Goal: Information Seeking & Learning: Learn about a topic

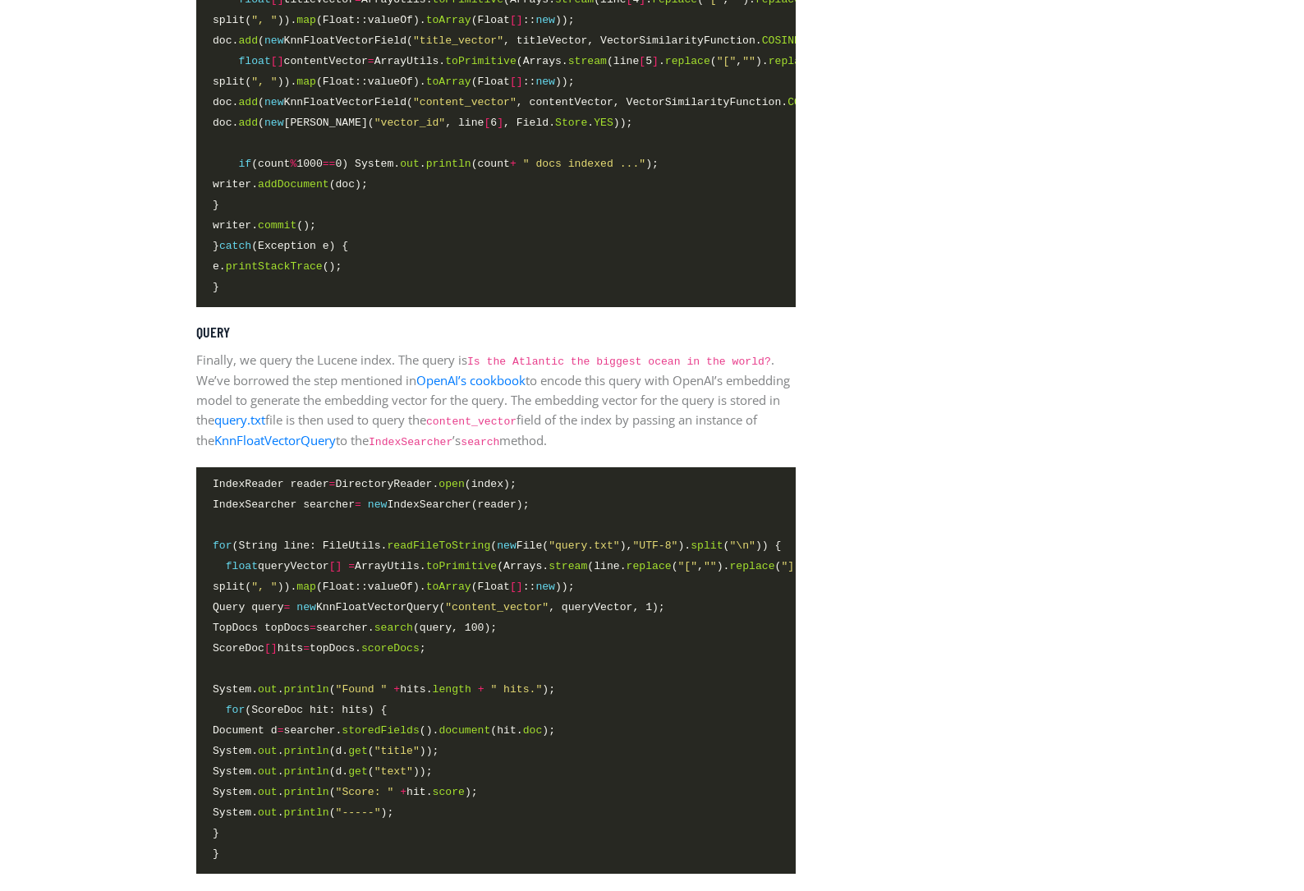
scroll to position [3992, 0]
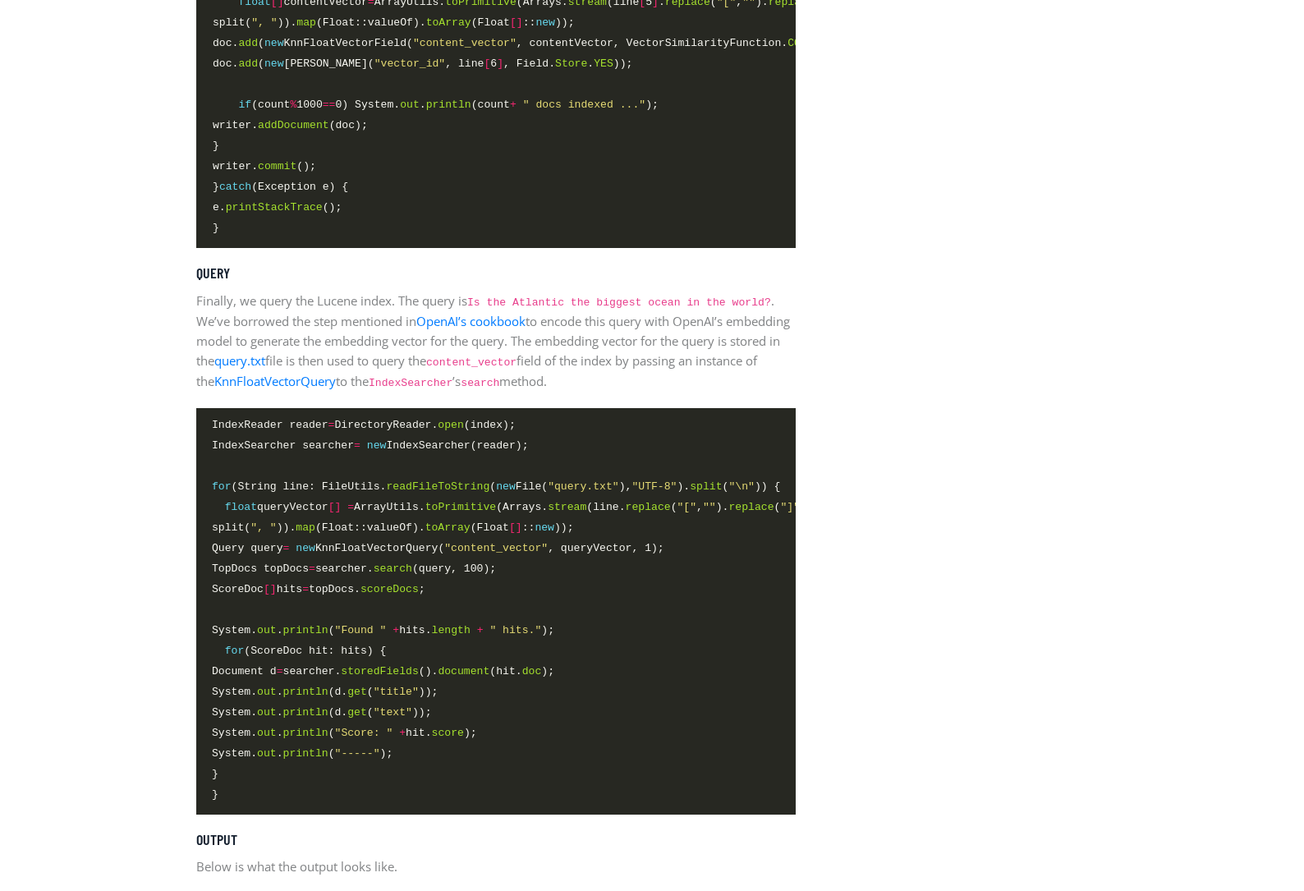
scroll to position [4050, 0]
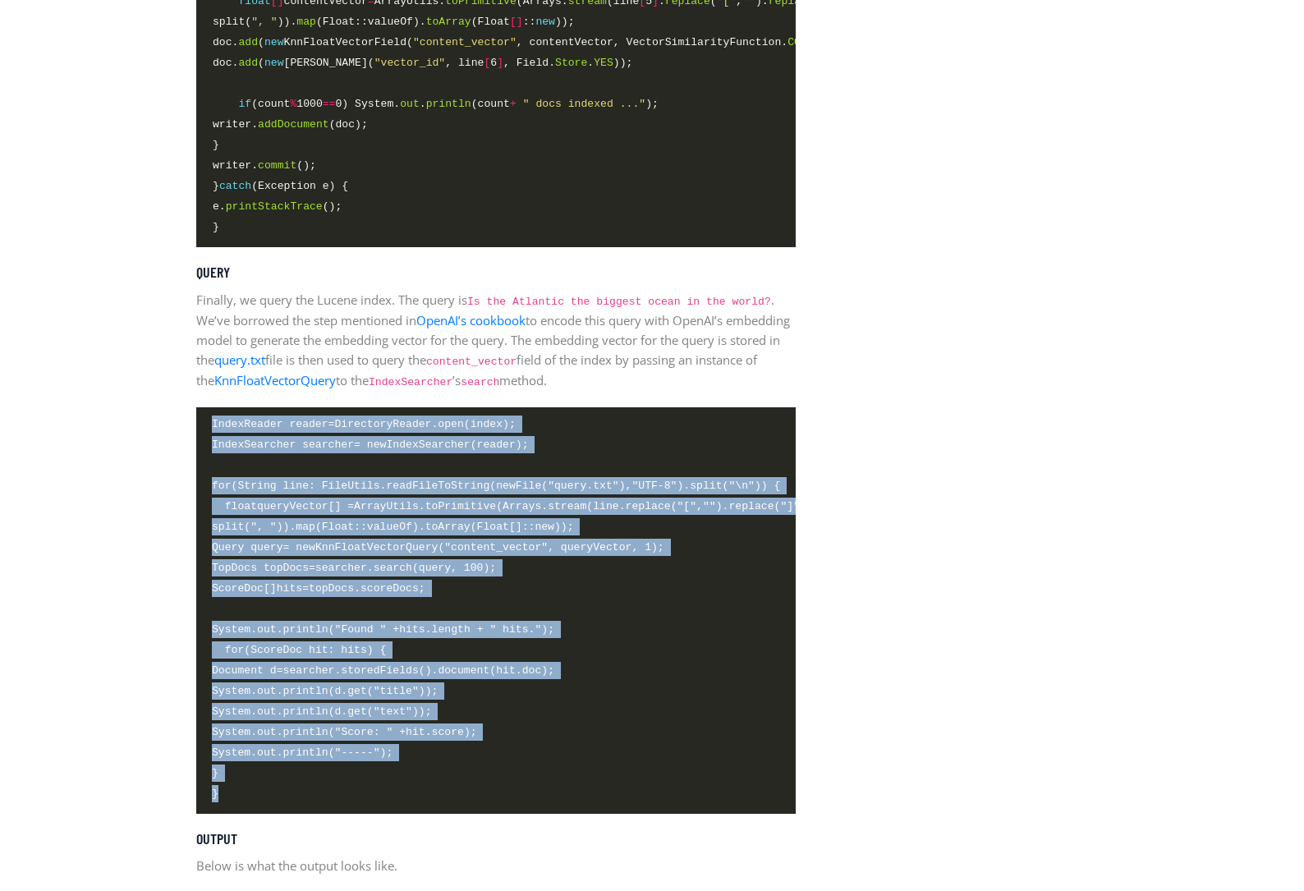
drag, startPoint x: 212, startPoint y: 418, endPoint x: 322, endPoint y: 781, distance: 379.2
click at [322, 781] on code "IndexReader reader = DirectoryReader. open (index); IndexSearcher searcher = ne…" at bounding box center [495, 609] width 567 height 388
copy code "IndexReader reader = DirectoryReader. open (index); IndexSearcher searcher = ne…"
click at [714, 436] on span "IndexSearcher searcher = new IndexSearcher(reader);" at bounding box center [495, 445] width 567 height 19
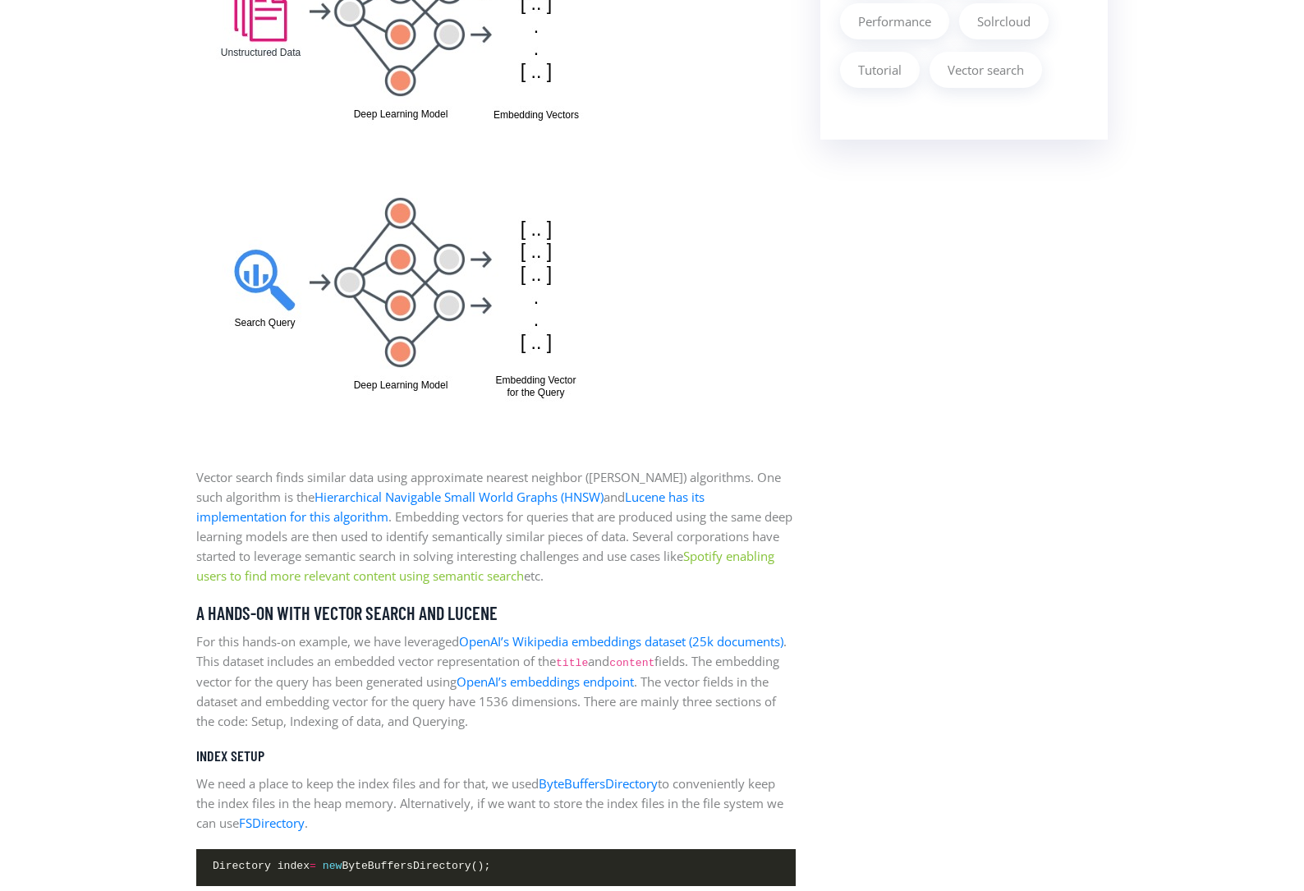
scroll to position [1759, 0]
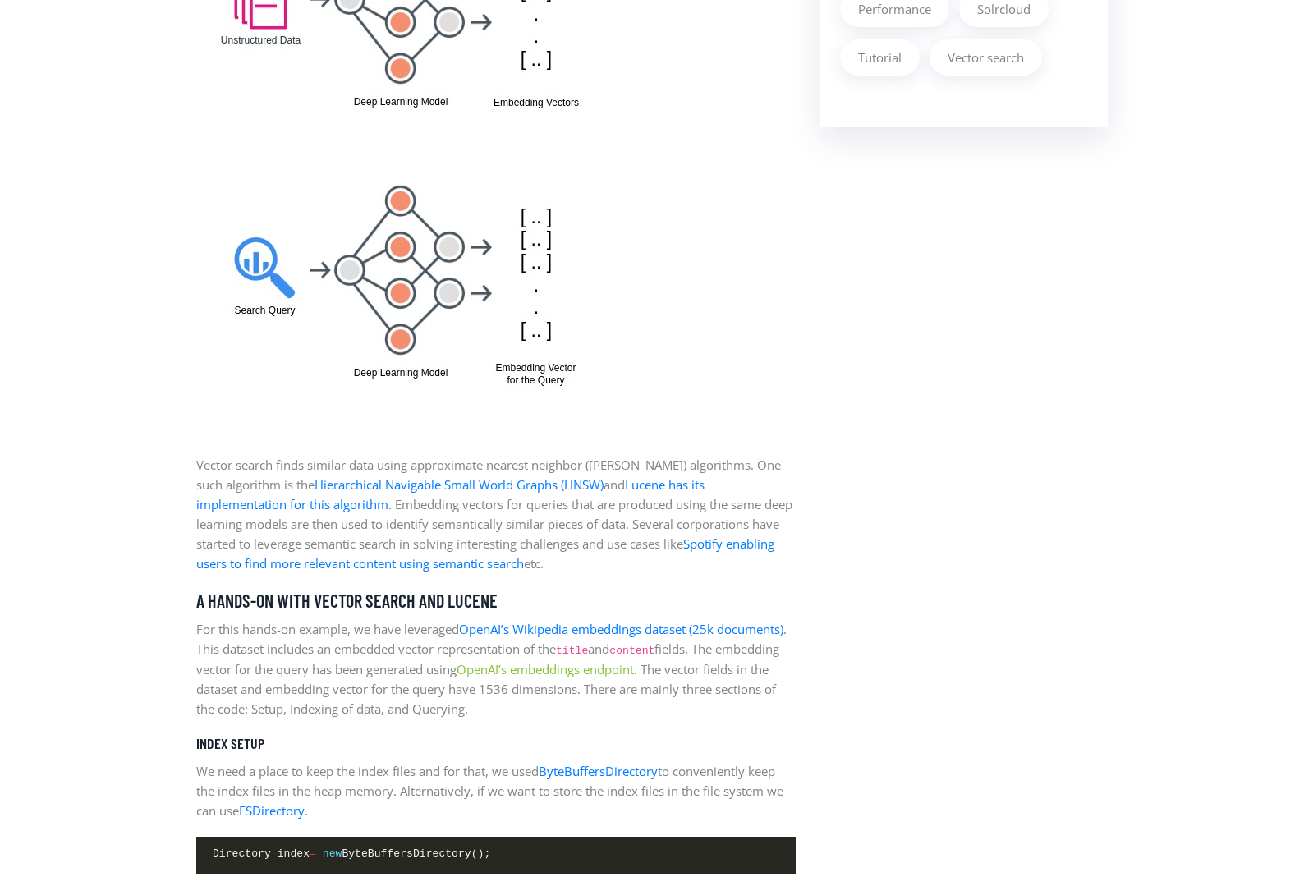
click at [634, 666] on link "OpenAI’s embeddings endpoint" at bounding box center [545, 669] width 177 height 16
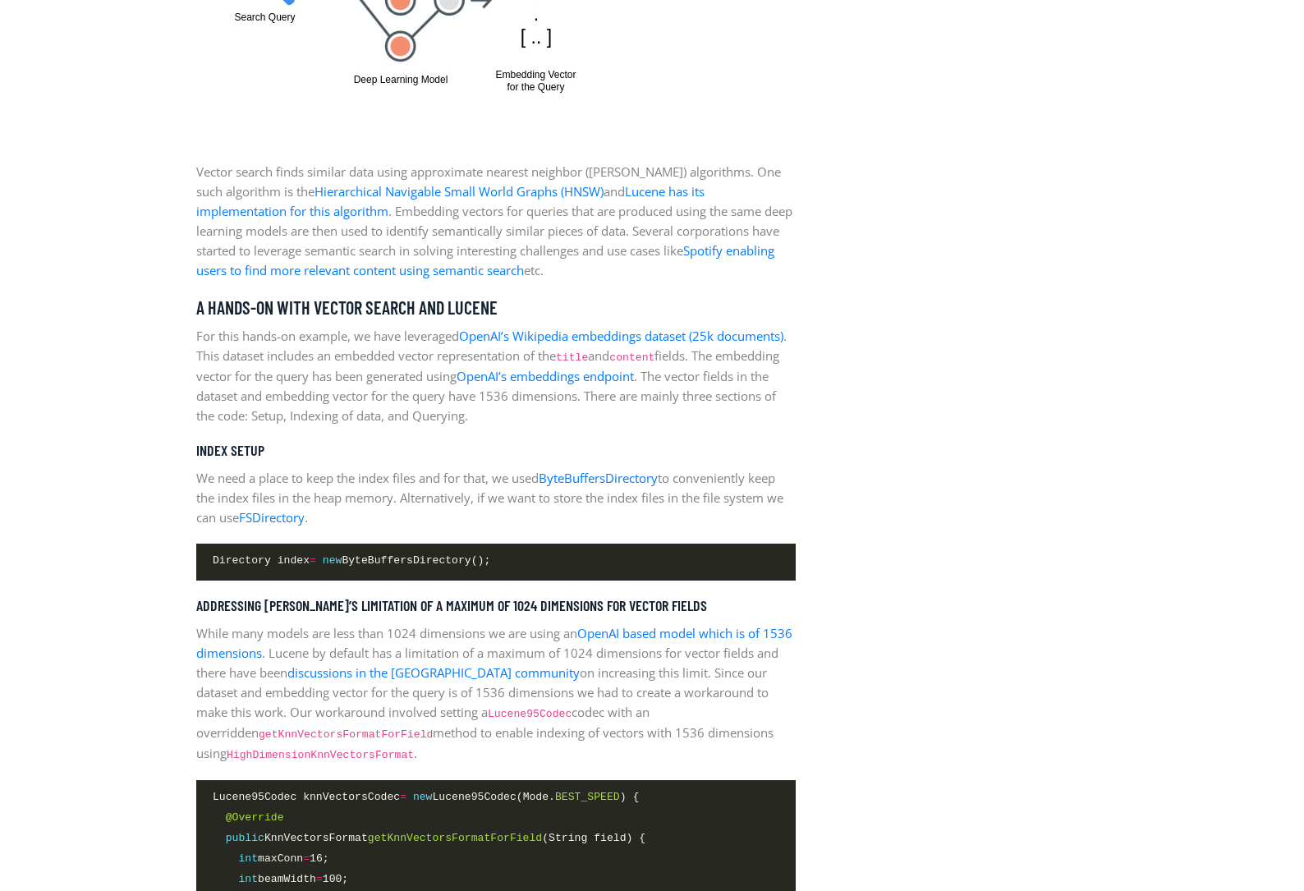
scroll to position [2058, 0]
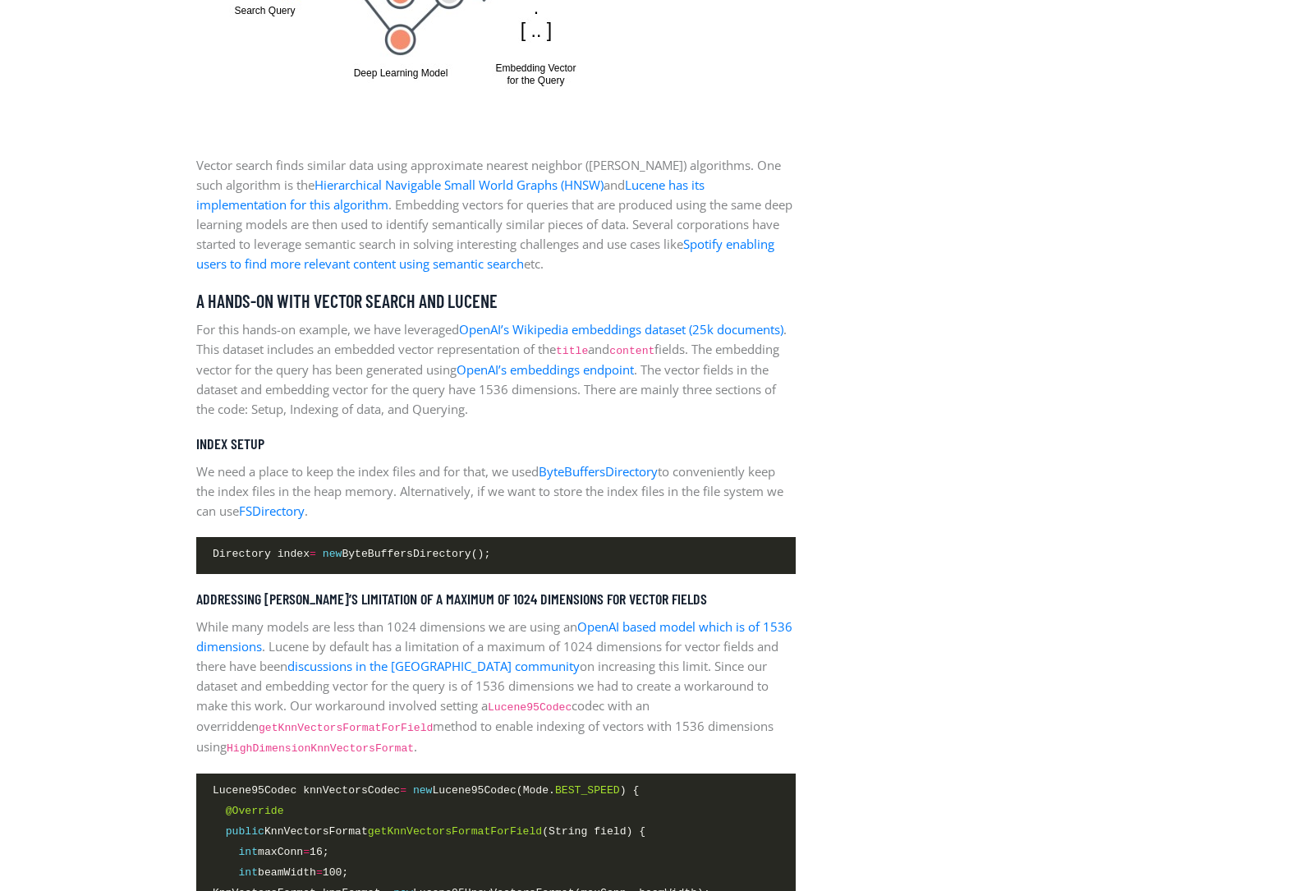
click at [488, 706] on code "Lucene95Codec" at bounding box center [530, 707] width 84 height 12
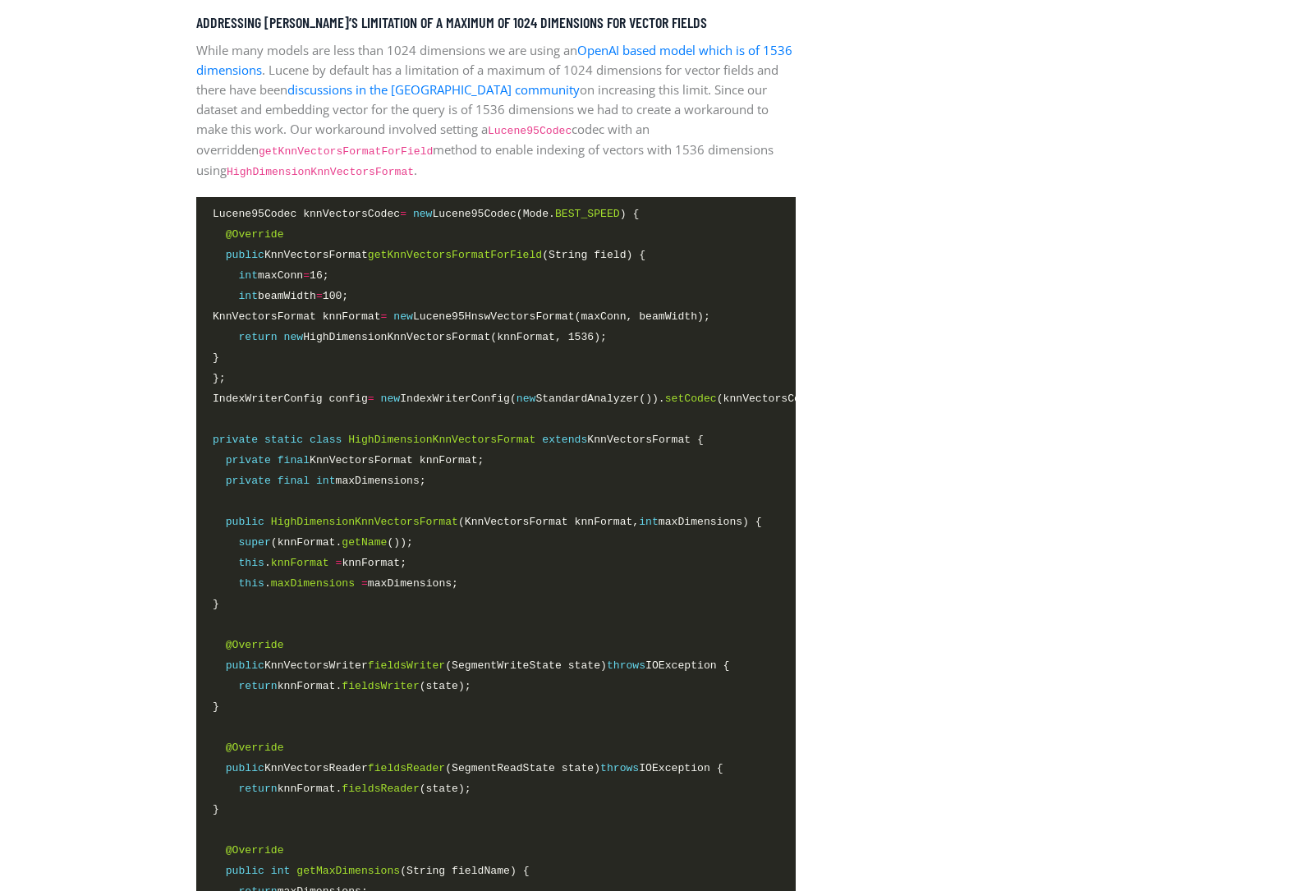
scroll to position [3017, 0]
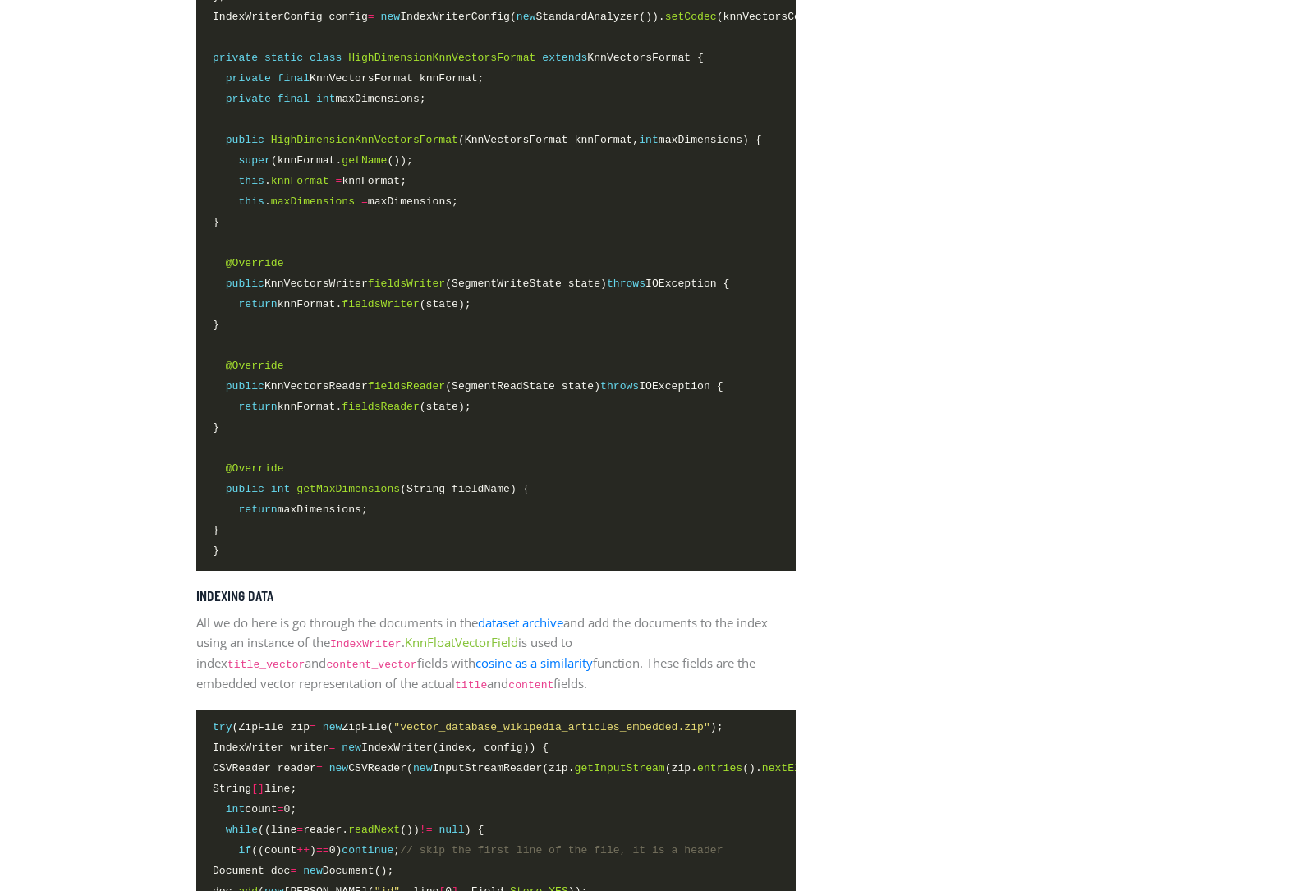
click at [493, 635] on link "KnnFloatVectorField" at bounding box center [461, 642] width 113 height 16
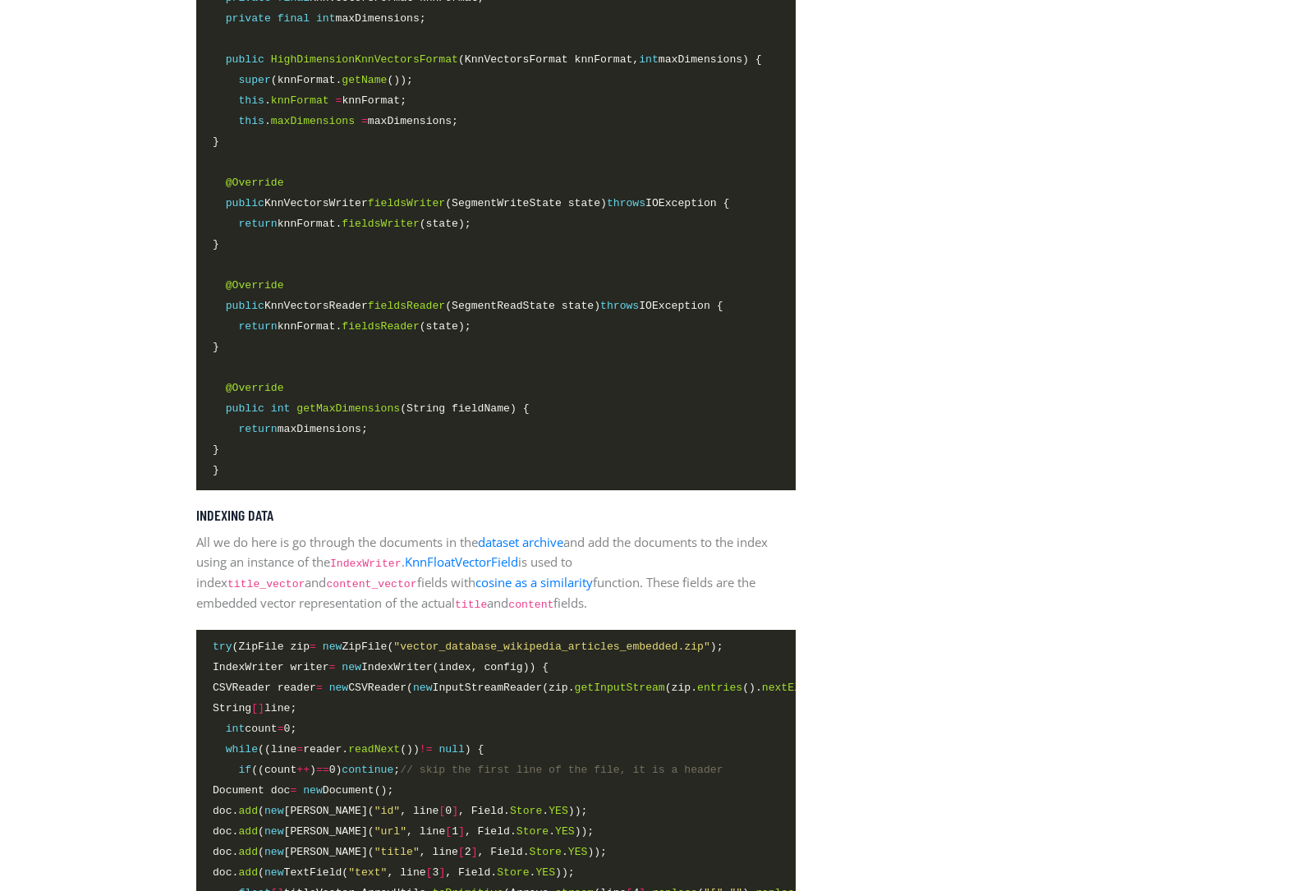
scroll to position [3126, 0]
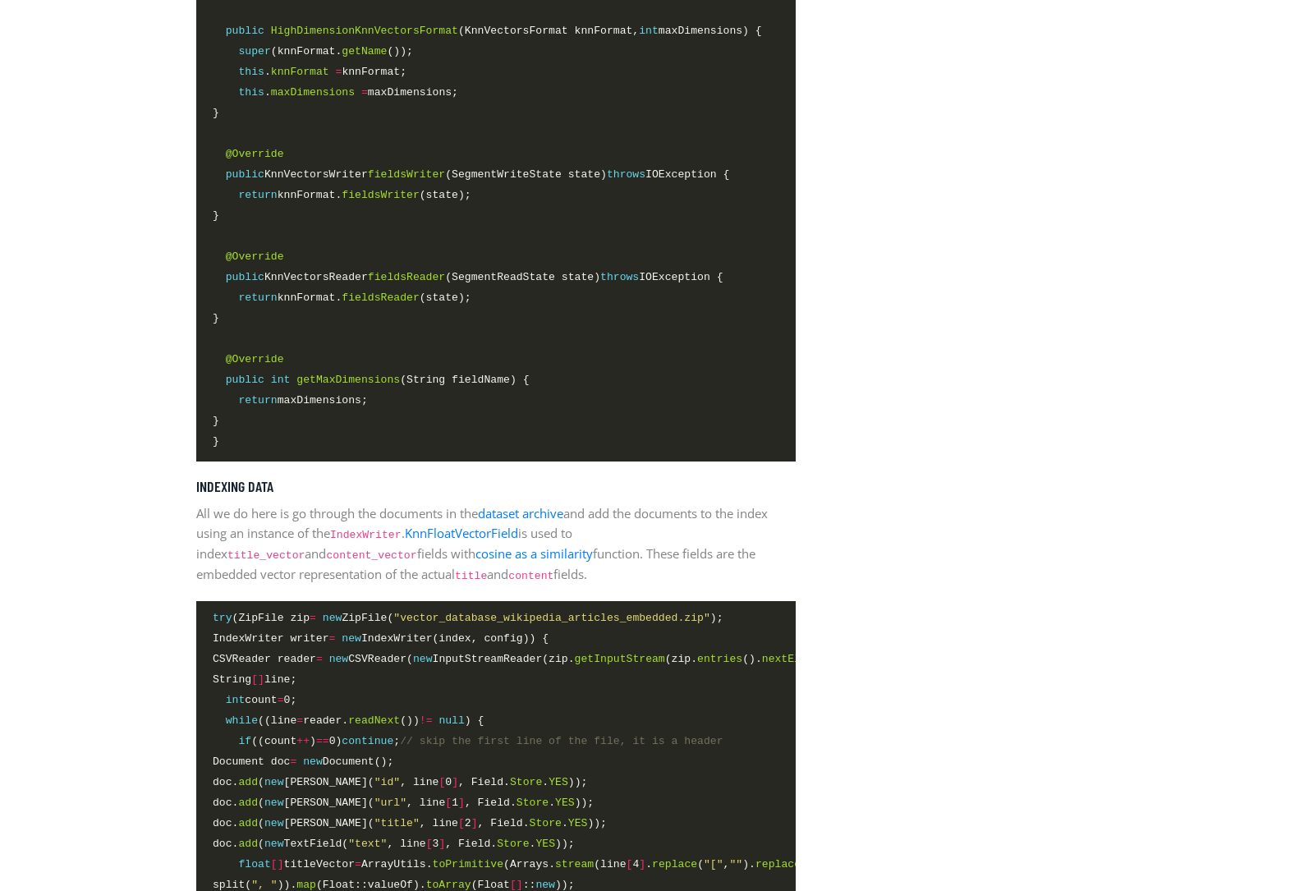
click at [291, 630] on span "IndexWriter writer = new IndexWriter(index, config)) {" at bounding box center [381, 638] width 336 height 17
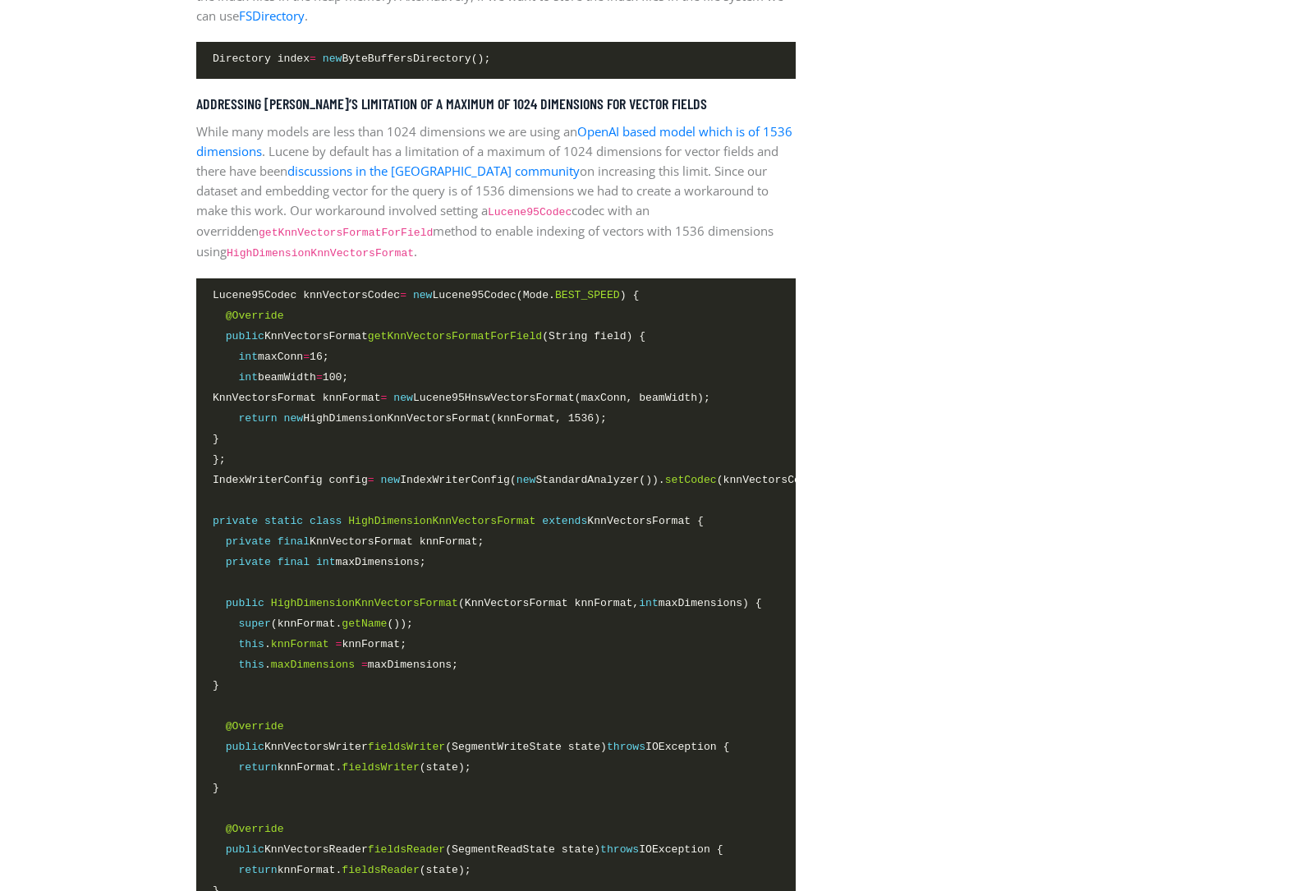
scroll to position [2552, 0]
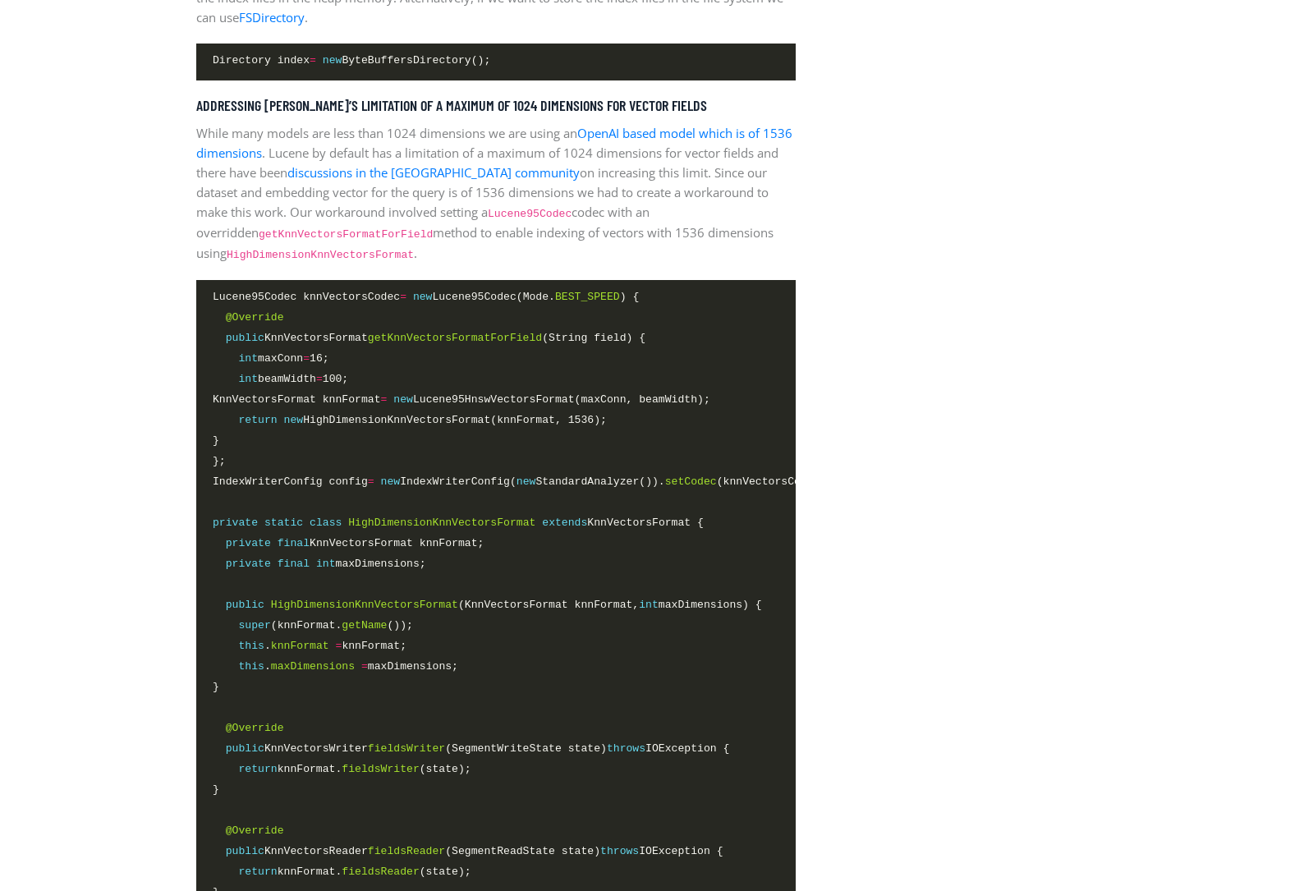
drag, startPoint x: 209, startPoint y: 66, endPoint x: 539, endPoint y: 61, distance: 329.3
click at [539, 61] on pre "Directory index = new ByteBuffersDirectory();" at bounding box center [495, 62] width 599 height 37
copy span "Directory index = new ByteBuffersDirectory();"
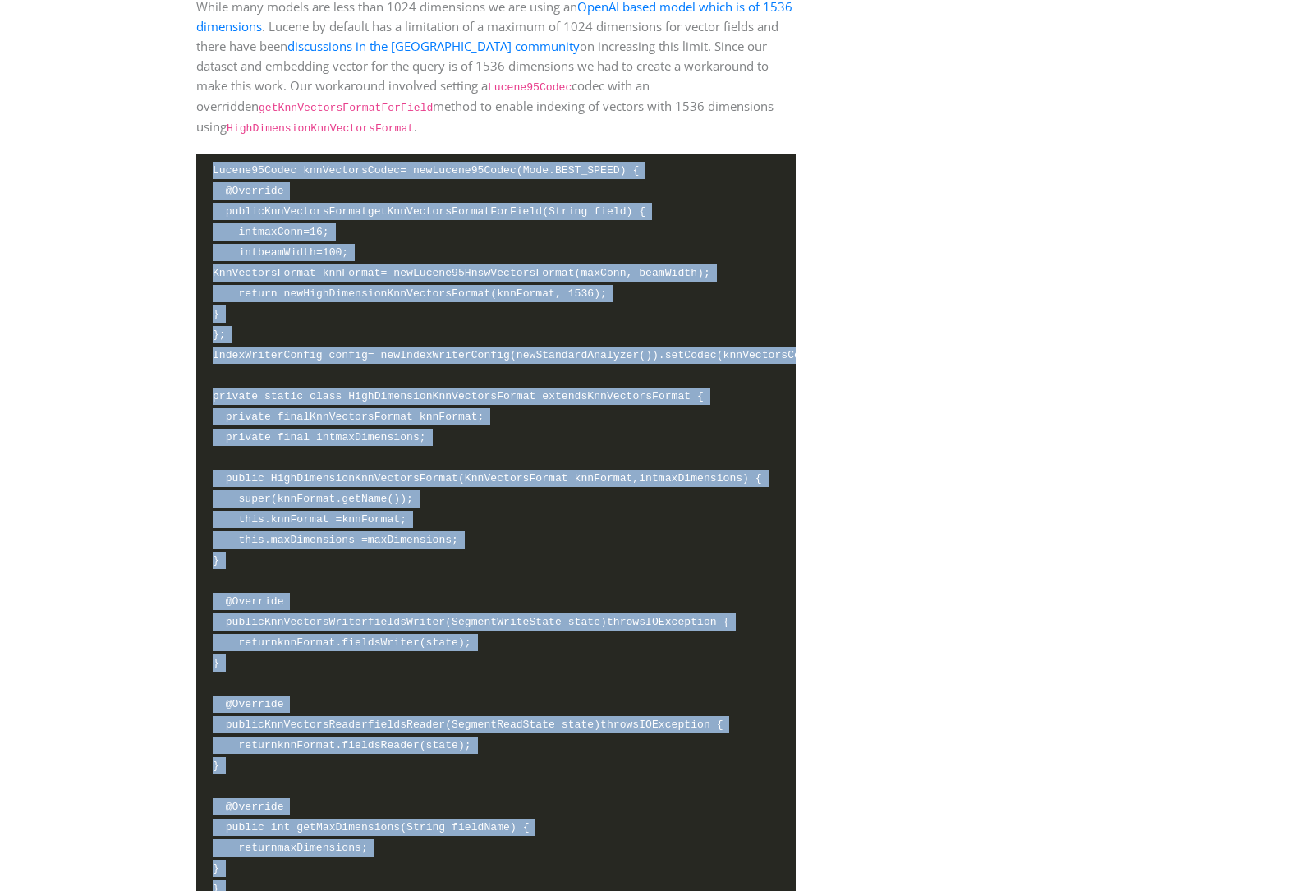
scroll to position [2803, 0]
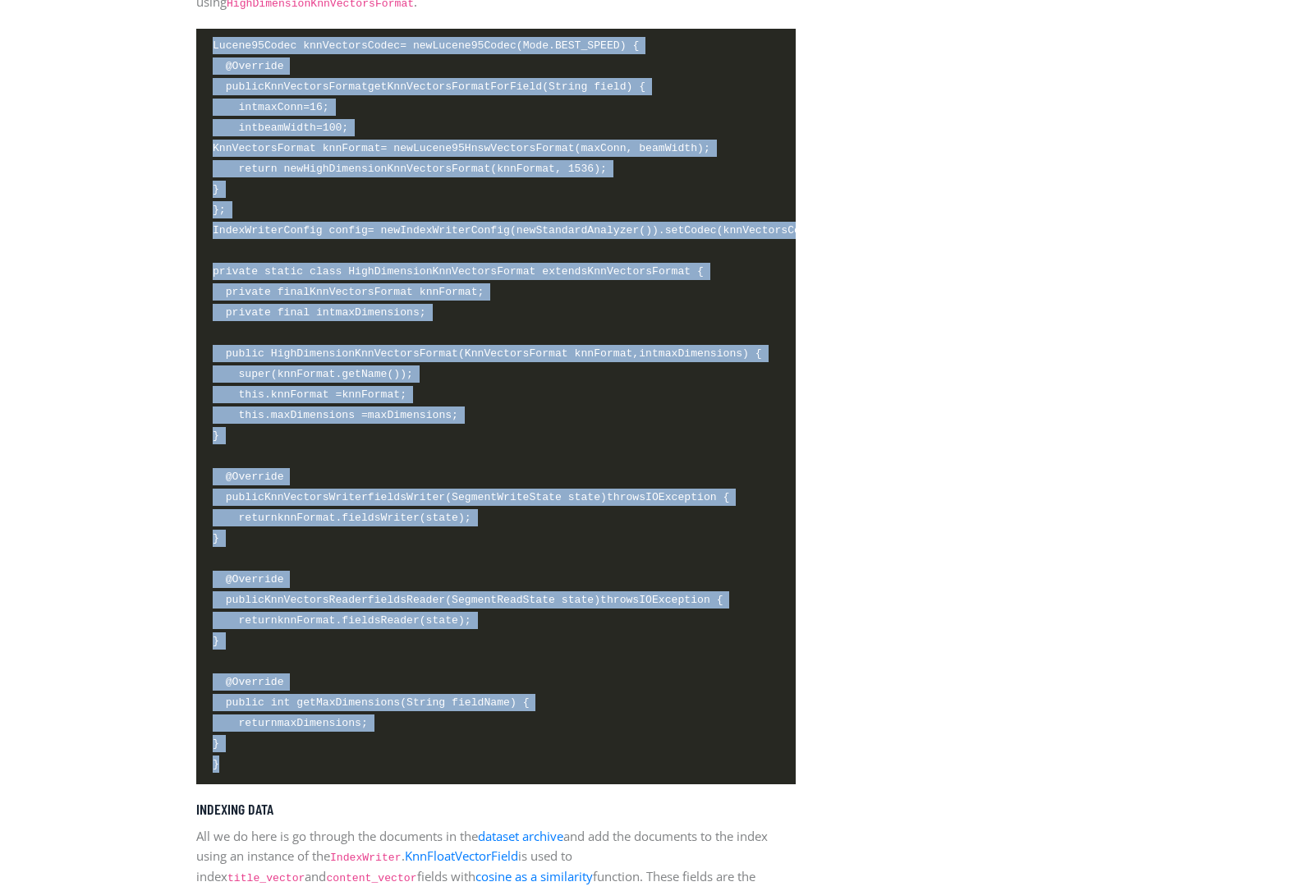
drag, startPoint x: 213, startPoint y: 291, endPoint x: 311, endPoint y: 762, distance: 481.3
click at [311, 762] on code "Lucene95Codec knnVectorsCodec = new Lucene95Codec(Mode. BEST_SPEED ) { @Overrid…" at bounding box center [496, 405] width 567 height 737
copy code "Lucene95Codec knnVectorsCodec = new Lucene95Codec(Mode. BEST_SPEED ) { @Overrid…"
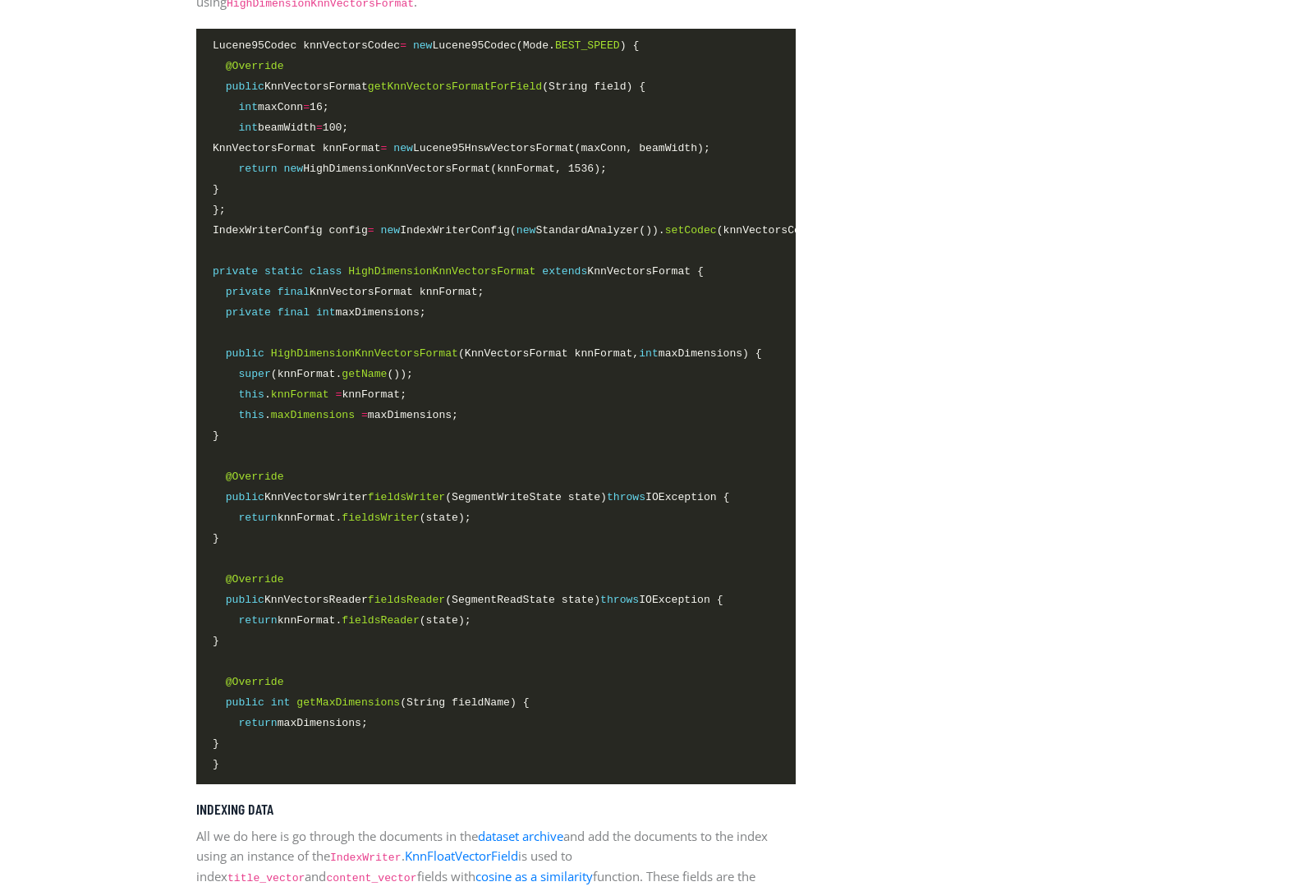
click at [857, 388] on aside "Latest Article Building the foundations: Apache Lucene Accelerated with the NVI…" at bounding box center [964, 560] width 312 height 5588
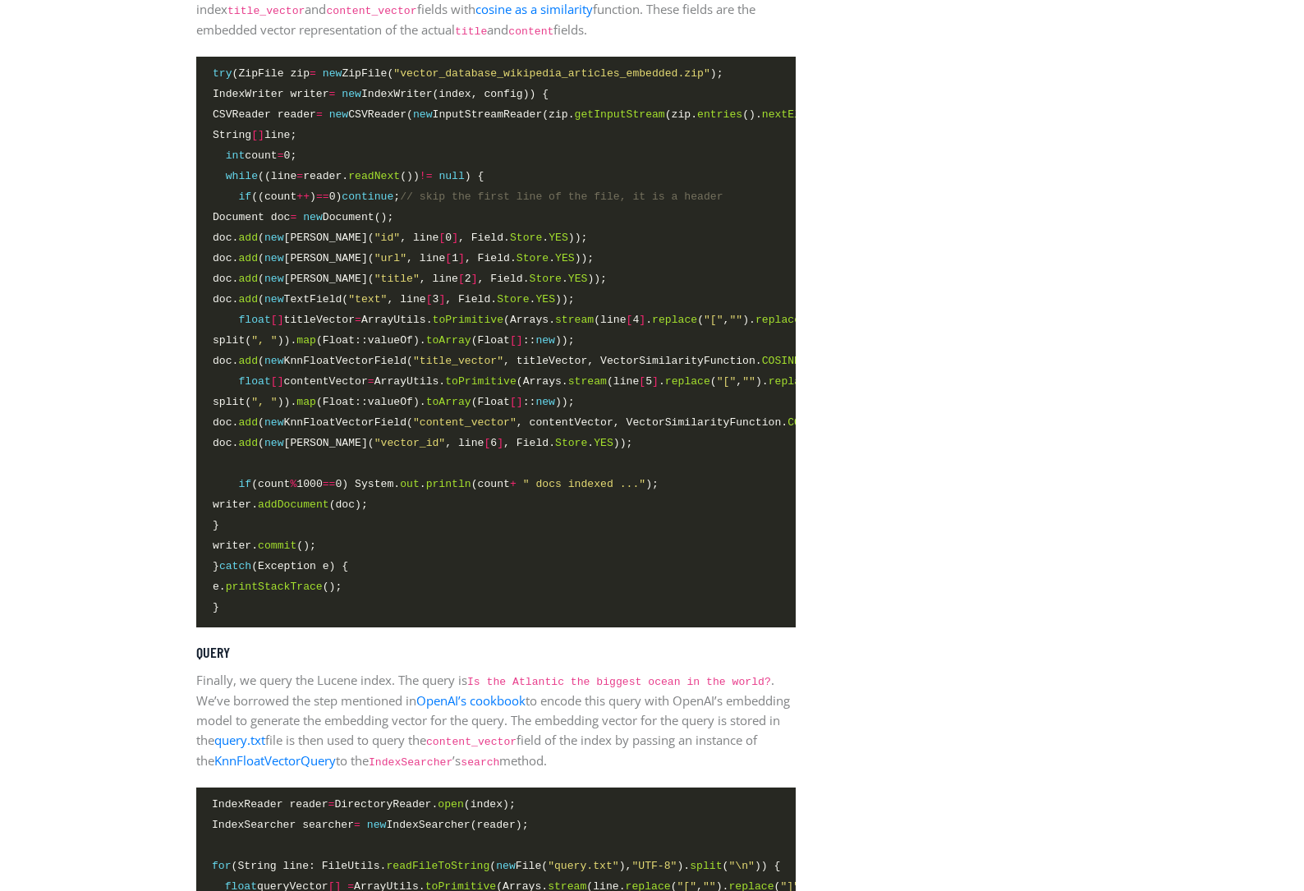
scroll to position [3650, 0]
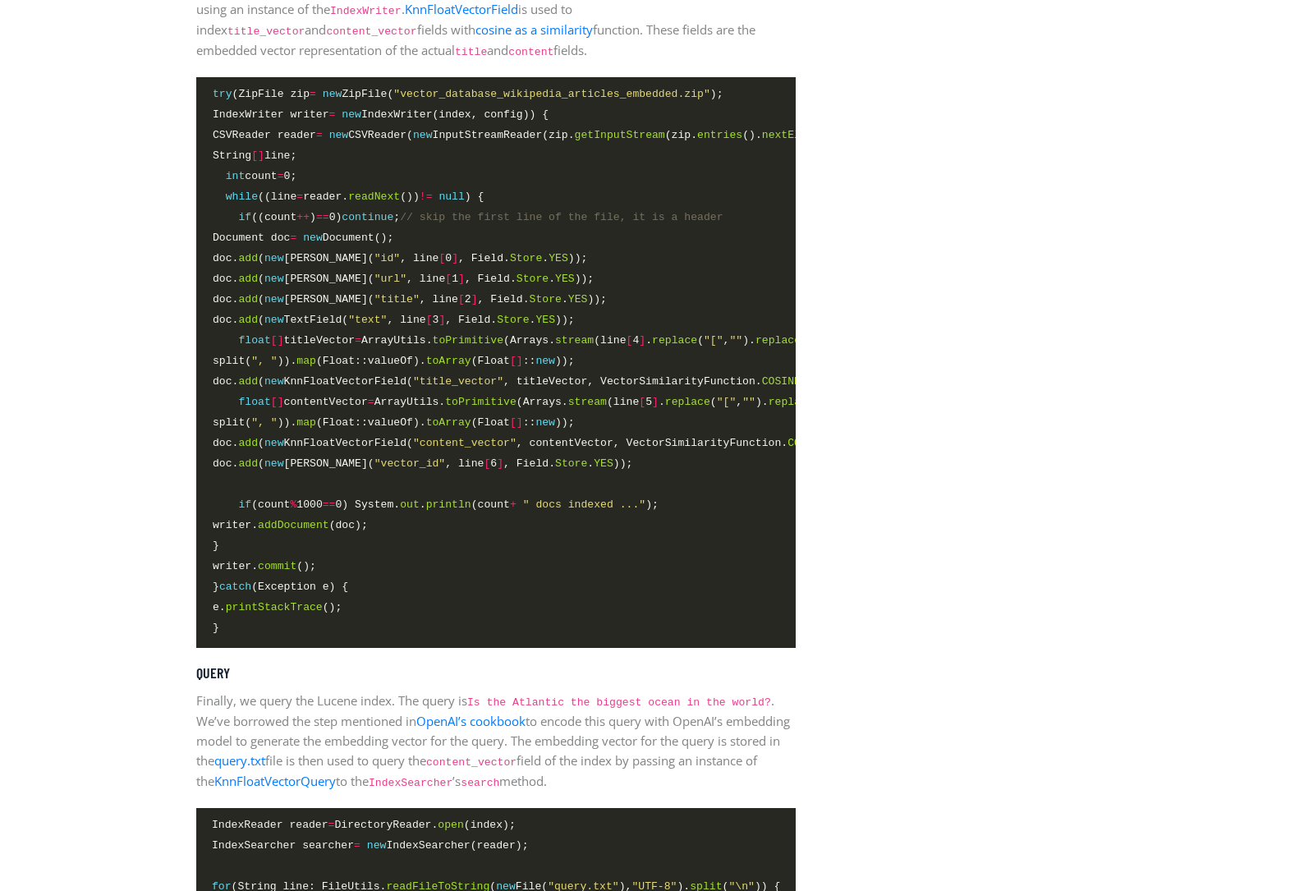
click at [482, 108] on span "IndexWriter writer = new IndexWriter(index, config)) {" at bounding box center [381, 114] width 336 height 17
drag, startPoint x: 213, startPoint y: 82, endPoint x: 345, endPoint y: 643, distance: 576.1
click at [345, 643] on pre "try (ZipFile zip = new ZipFile( "vector_database_wikipedia_articles_embedded.zi…" at bounding box center [495, 362] width 599 height 571
copy code "try (ZipFile zip = new ZipFile( "vector_database_wikipedia_articles_embedded.zi…"
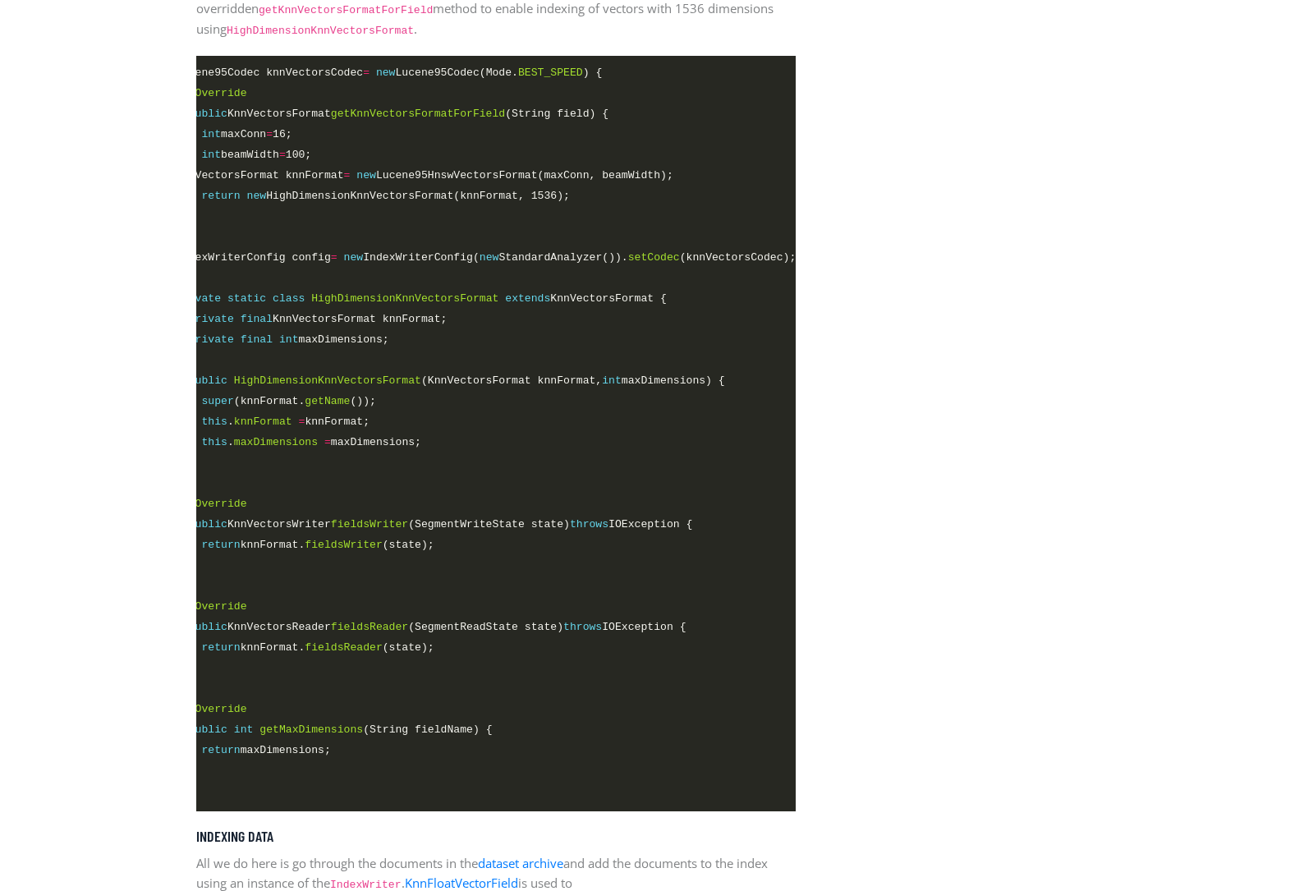
scroll to position [0, 0]
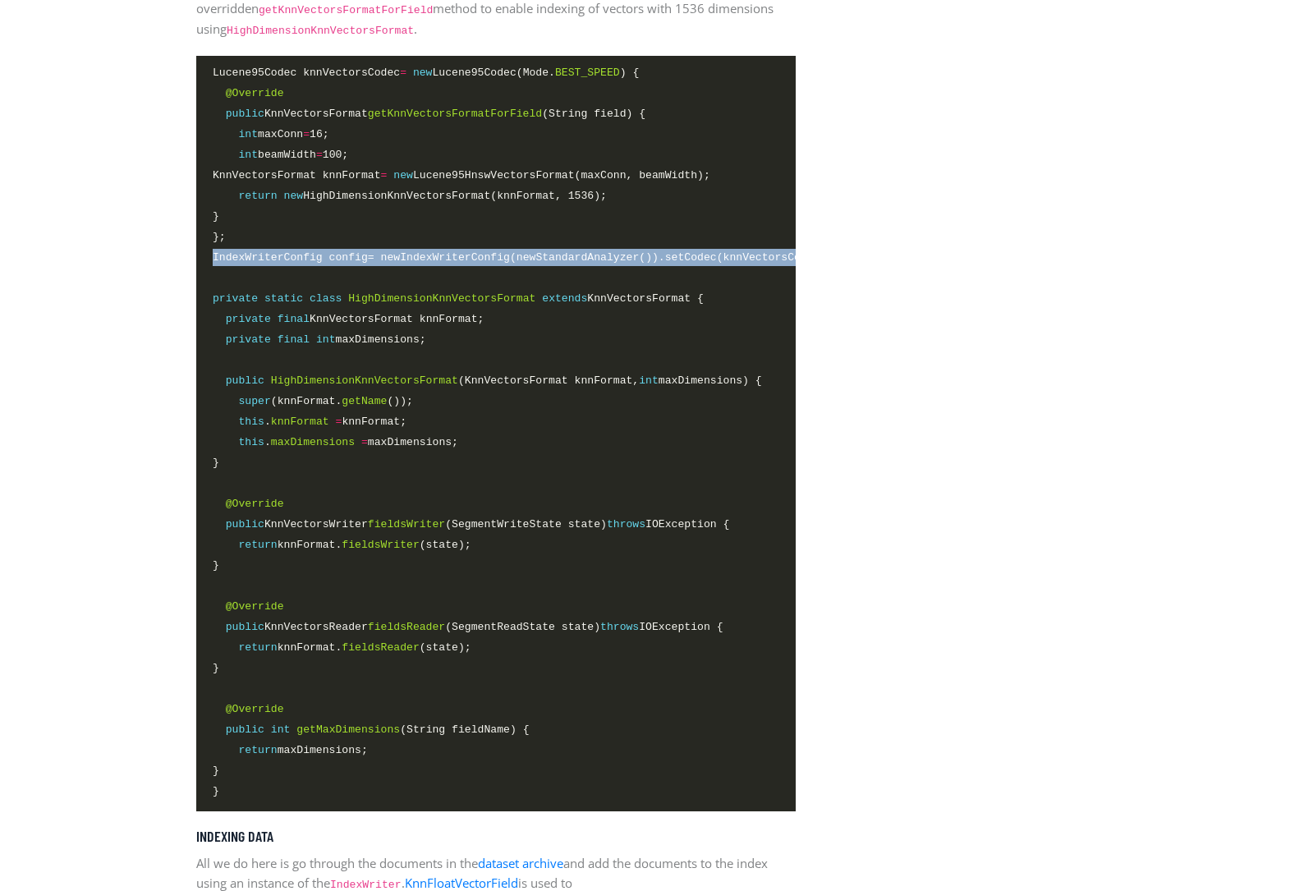
drag, startPoint x: 223, startPoint y: 274, endPoint x: 208, endPoint y: 255, distance: 24.5
click at [208, 255] on pre "Lucene95Codec knnVectorsCodec = new Lucene95Codec(Mode. BEST_SPEED ) { @Overrid…" at bounding box center [495, 433] width 599 height 755
copy span "IndexWriterConfig config = new IndexWriterConfig( new StandardAnalyzer()). setC…"
drag, startPoint x: 212, startPoint y: 66, endPoint x: 229, endPoint y: 244, distance: 179.0
click at [229, 244] on pre "Lucene95Codec knnVectorsCodec = new Lucene95Codec(Mode. BEST_SPEED ) { @Overrid…" at bounding box center [495, 433] width 599 height 755
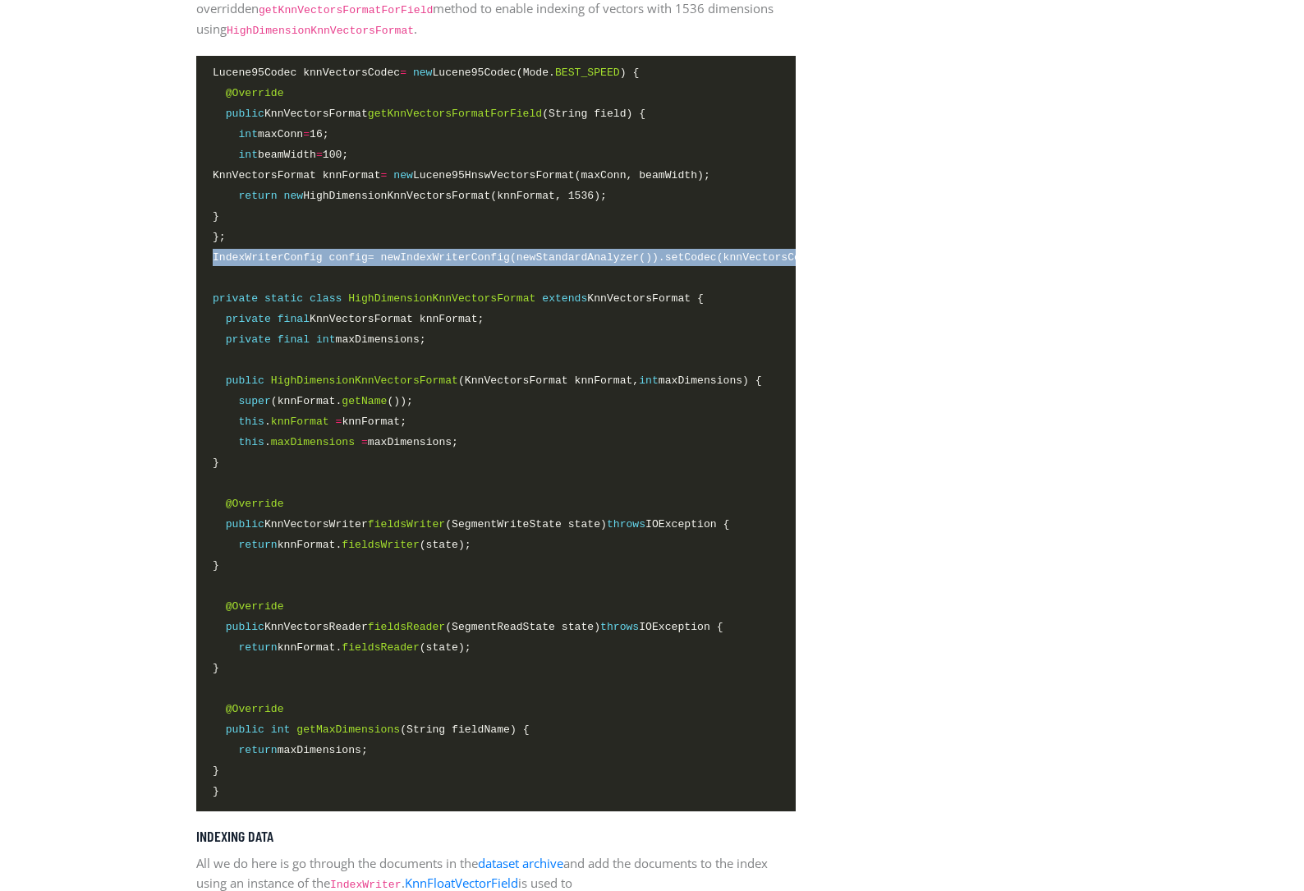
copy code "Lucene95Codec knnVectorsCodec = new Lucene95Codec(Mode. BEST_SPEED ) { @Overrid…"
drag, startPoint x: 213, startPoint y: 301, endPoint x: 255, endPoint y: 463, distance: 168.1
click at [255, 463] on code "Lucene95Codec knnVectorsCodec = new Lucene95Codec(Mode. BEST_SPEED ) { @Overrid…" at bounding box center [496, 432] width 567 height 737
copy code "private static class HighDimensionKnnVectorsFormat extends KnnVectorsFormat { p…"
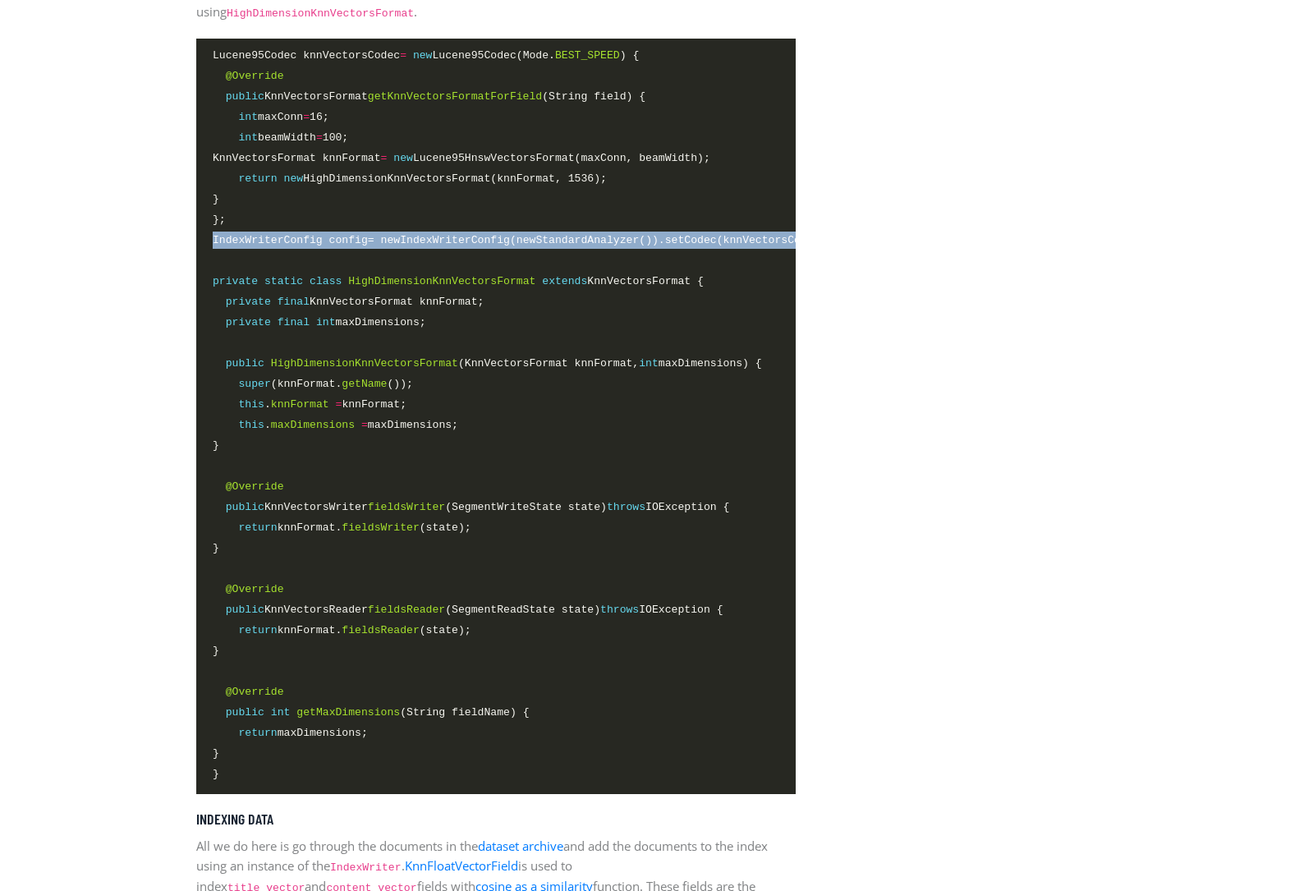
scroll to position [2796, 0]
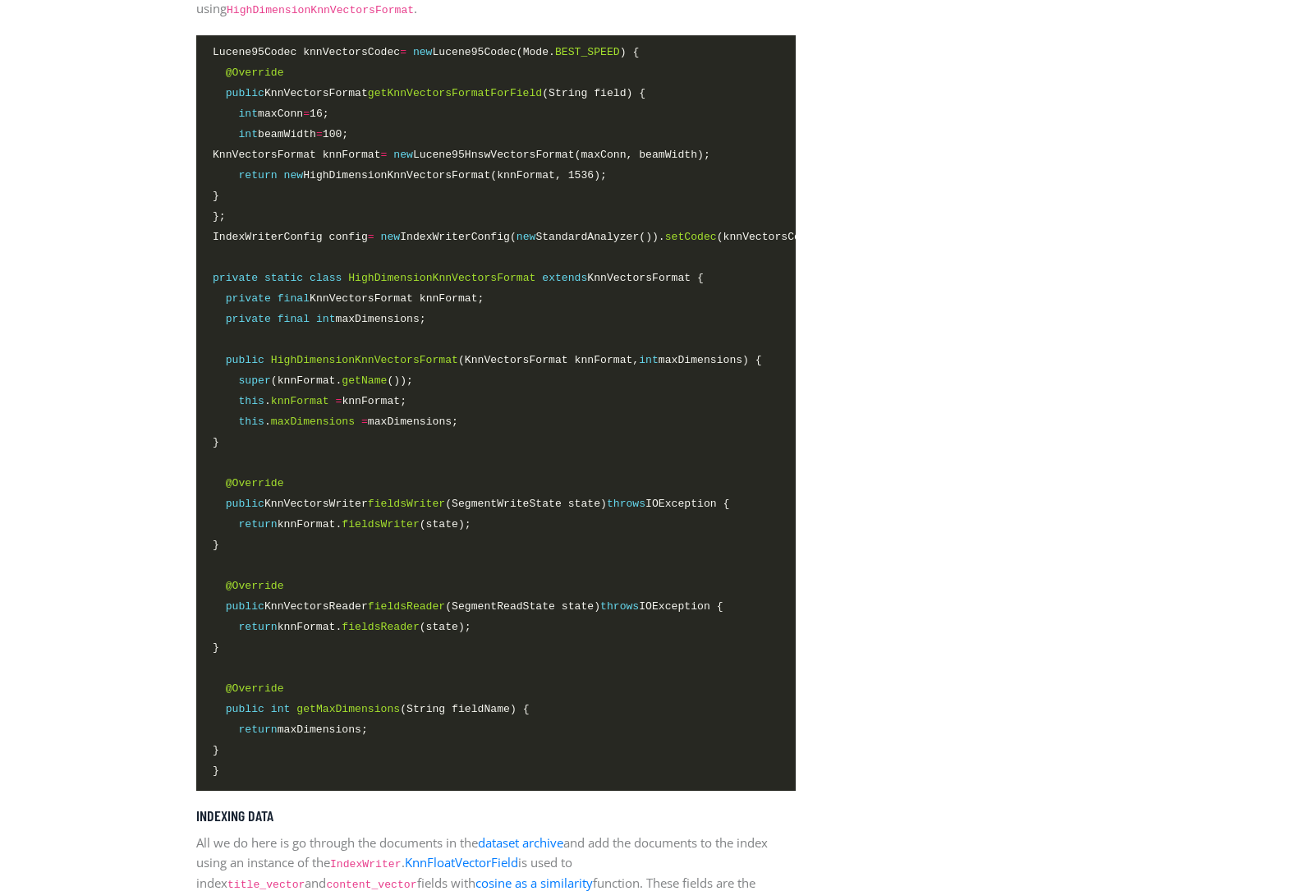
click at [469, 447] on span "}" at bounding box center [496, 443] width 567 height 19
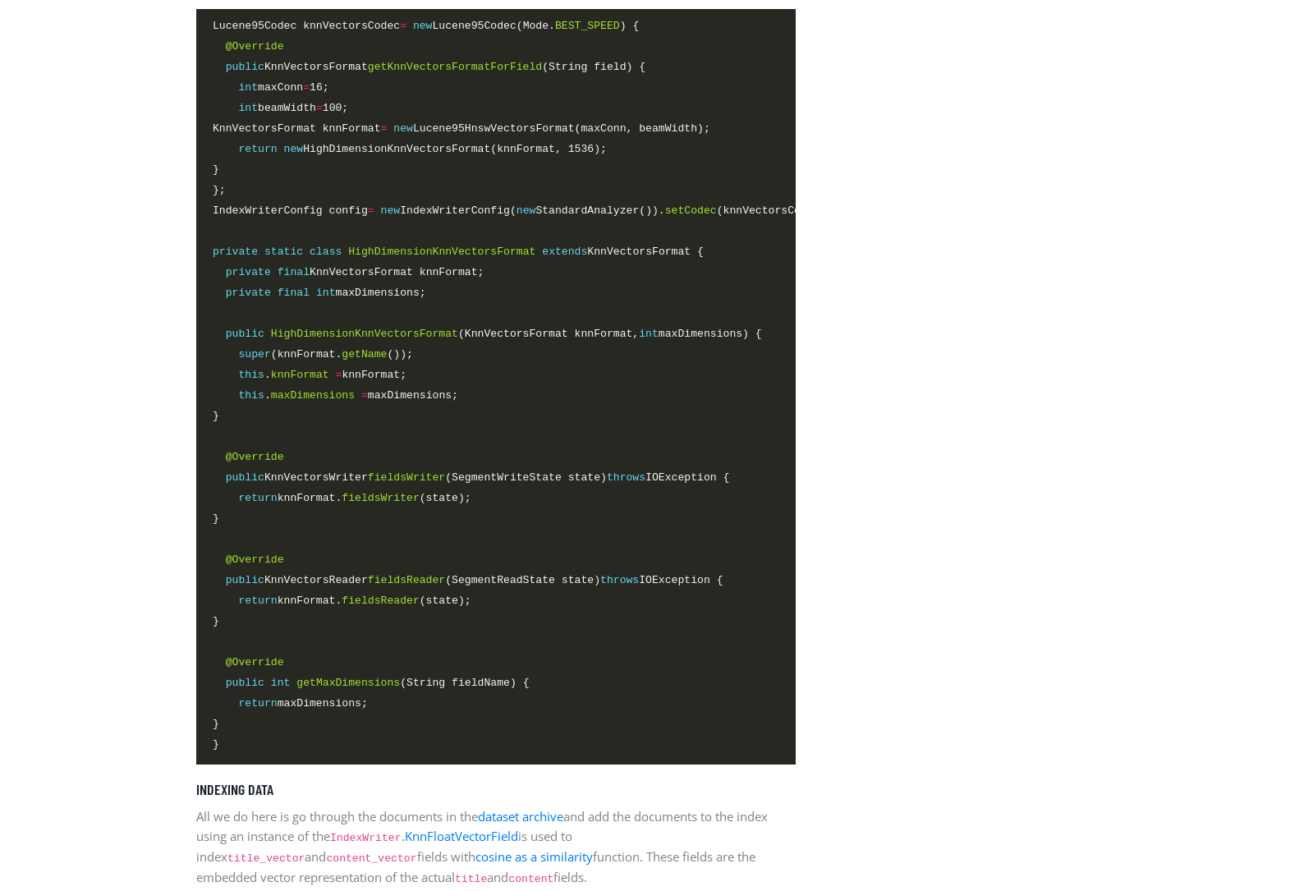
scroll to position [2824, 0]
drag, startPoint x: 239, startPoint y: 443, endPoint x: 282, endPoint y: 714, distance: 274.3
click at [282, 714] on code "Lucene95Codec knnVectorsCodec = new Lucene95Codec(Mode. BEST_SPEED ) { @Overrid…" at bounding box center [496, 384] width 567 height 737
copy code "@Override public KnnVectorsWriter fieldsWriter (SegmentWriteState state) throws…"
click at [640, 277] on span "private final KnnVectorsFormat knnFormat;" at bounding box center [496, 271] width 567 height 19
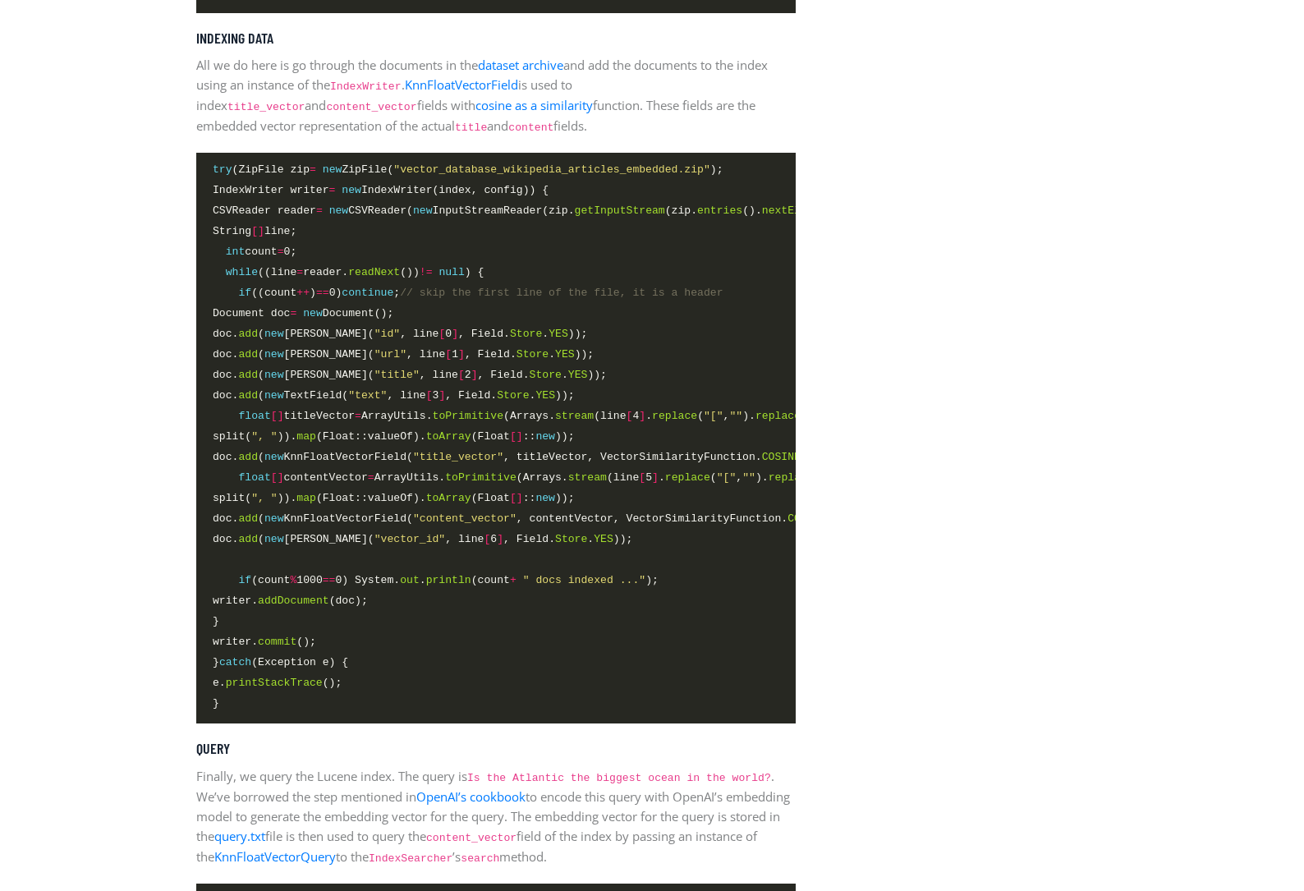
scroll to position [3564, 0]
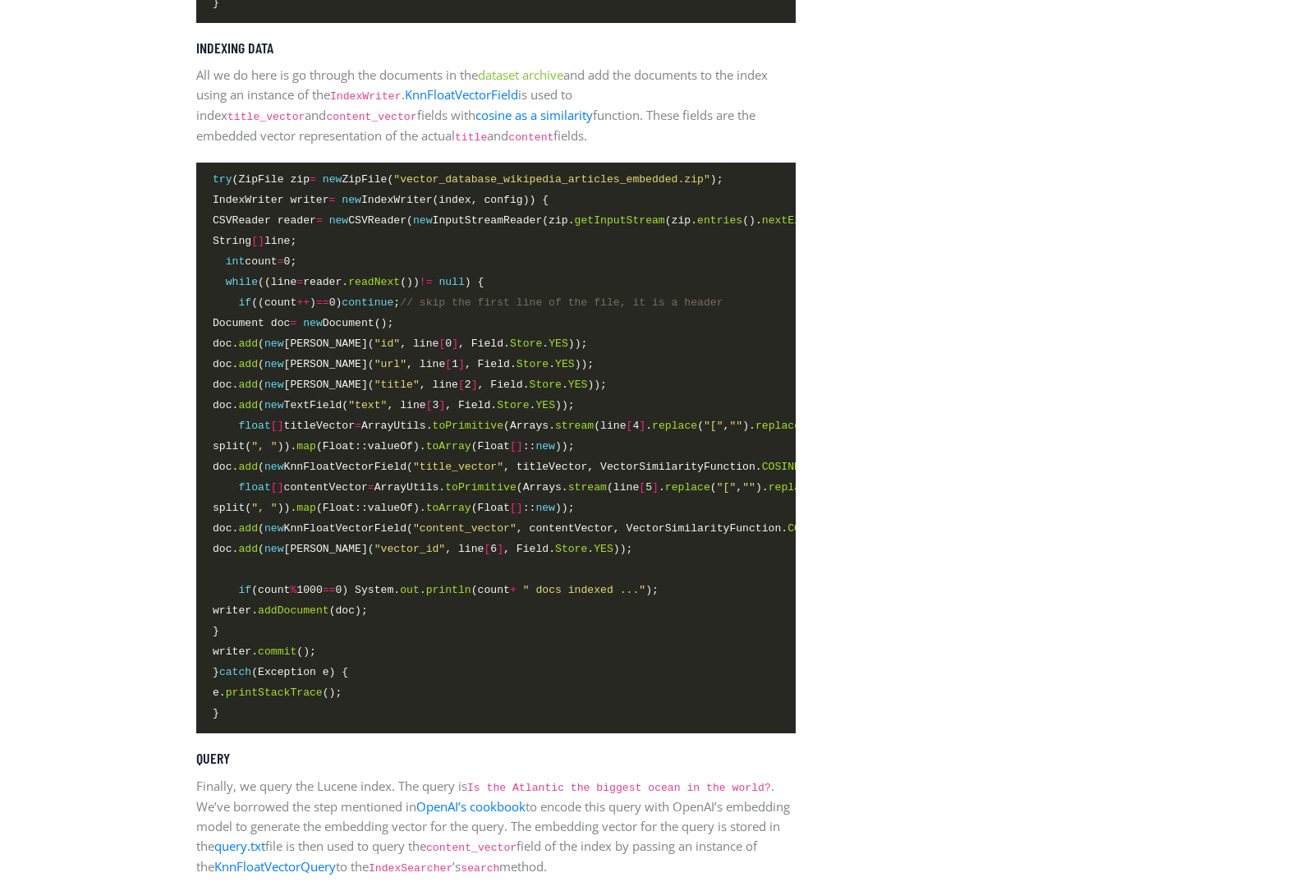
click at [546, 73] on link "dataset archive" at bounding box center [520, 75] width 85 height 16
click at [475, 111] on link "cosine as a similarity" at bounding box center [533, 115] width 117 height 16
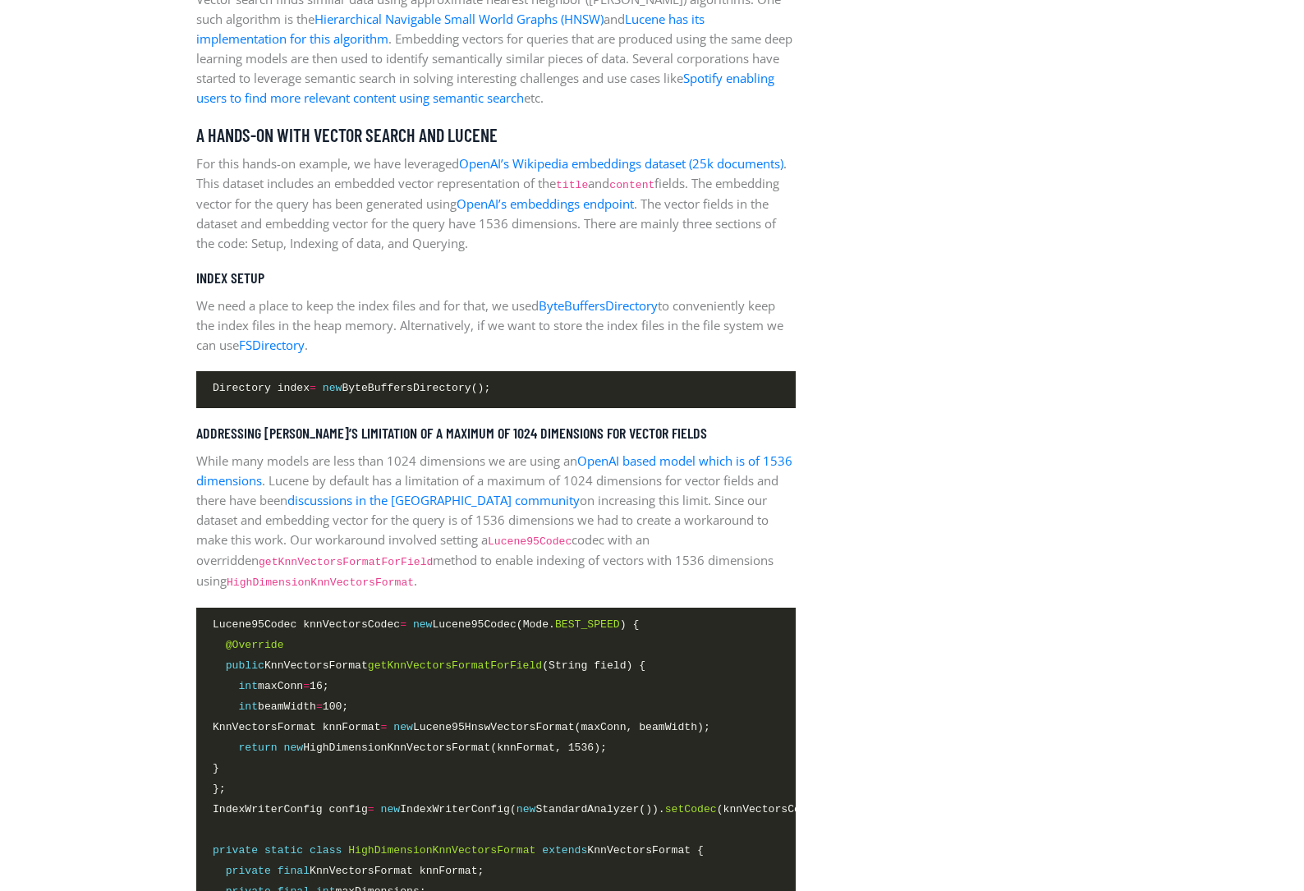
scroll to position [2223, 0]
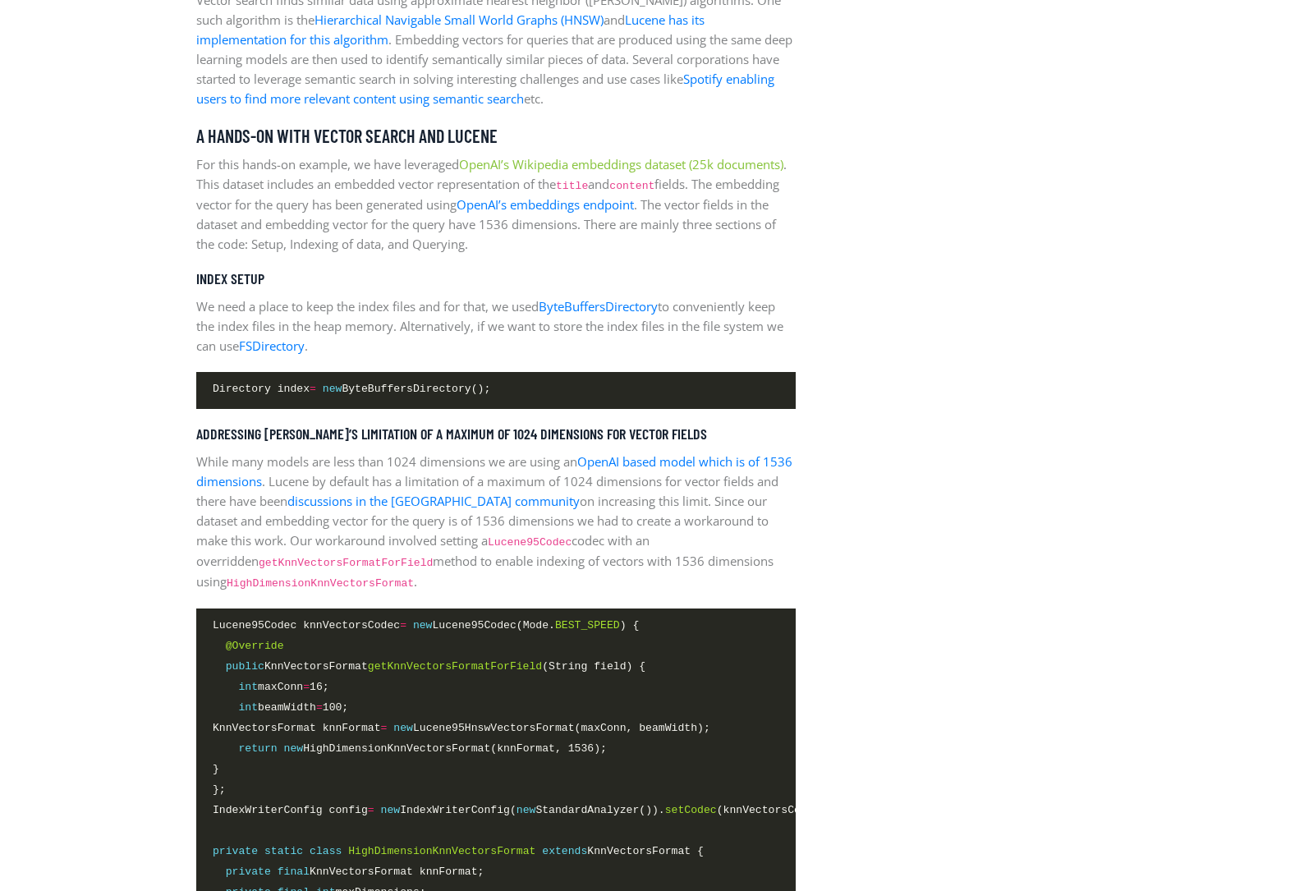
click at [564, 169] on link "OpenAI’s Wikipedia embeddings dataset (25k documents)" at bounding box center [621, 164] width 324 height 16
click at [710, 247] on p "For this hands-on example, we have leveraged OpenAI’s Wikipedia embeddings data…" at bounding box center [495, 203] width 599 height 99
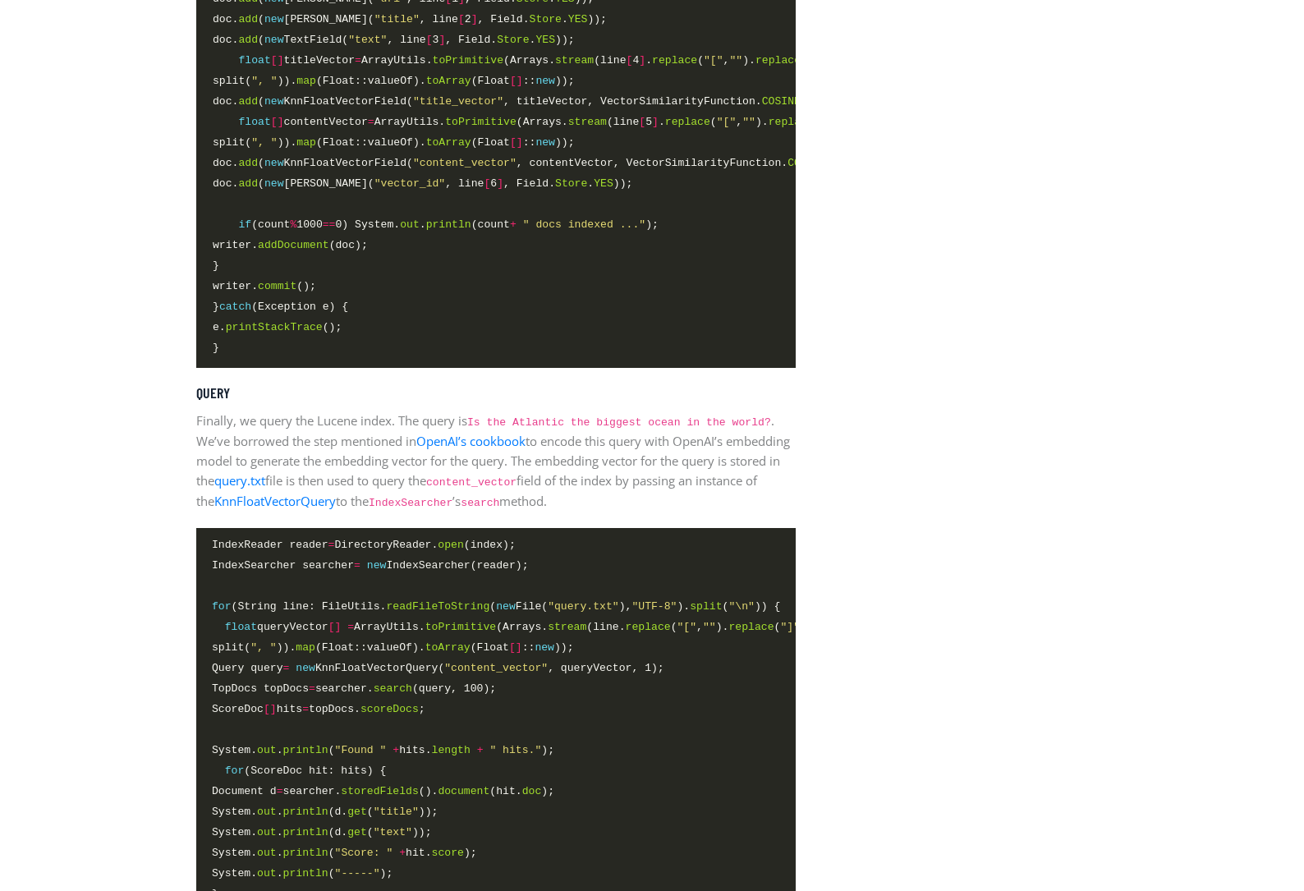
scroll to position [3811, 0]
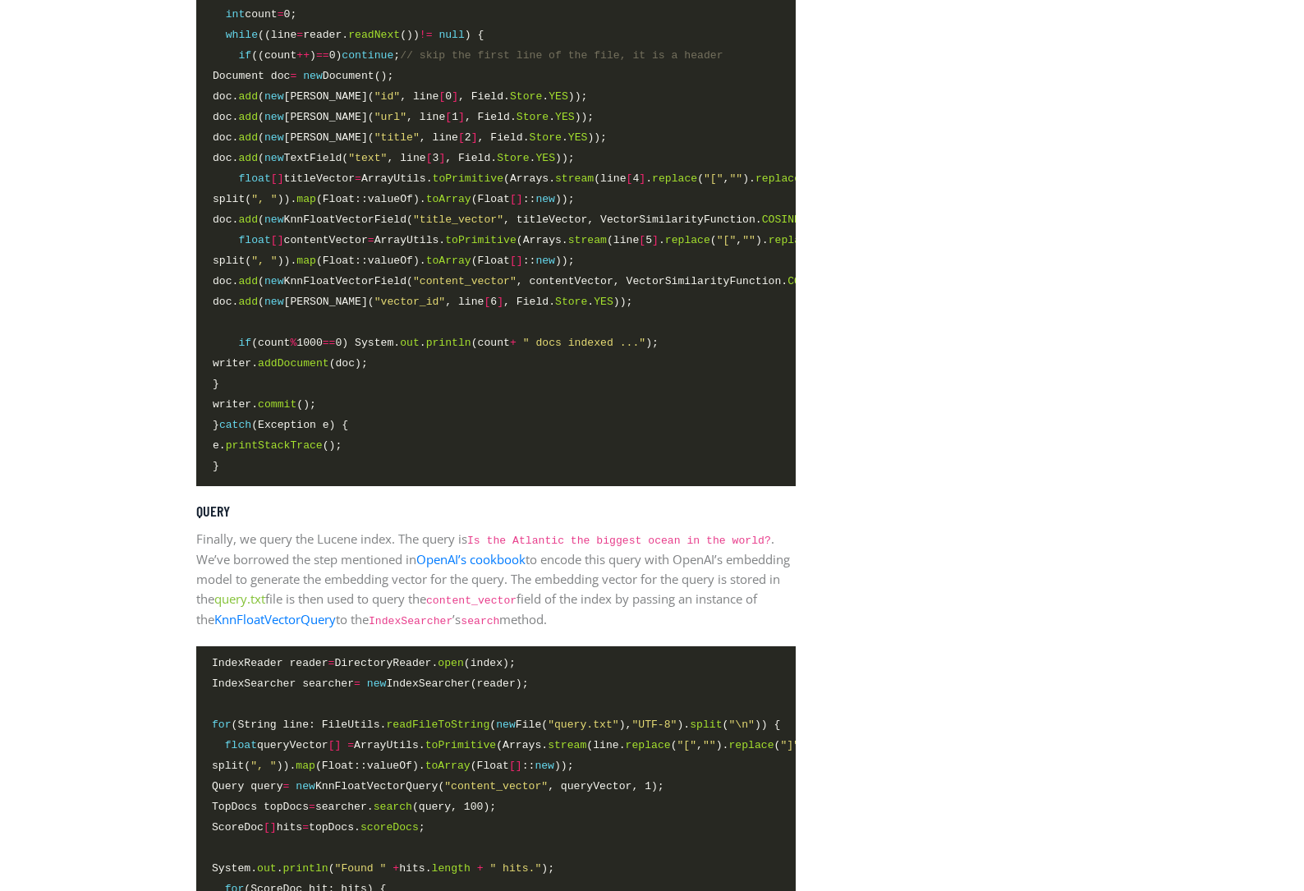
click at [265, 592] on link "query.txt" at bounding box center [239, 598] width 51 height 16
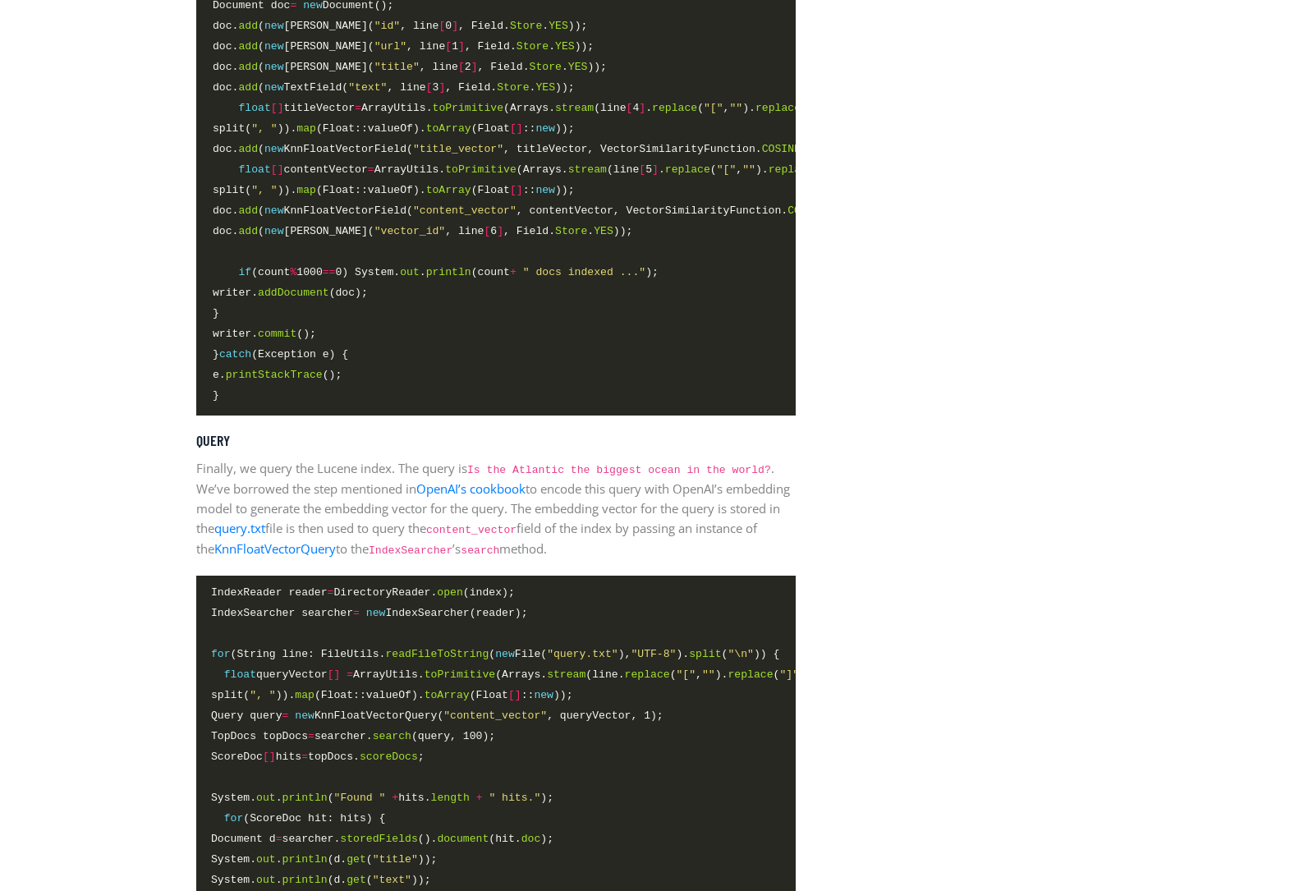
scroll to position [3893, 0]
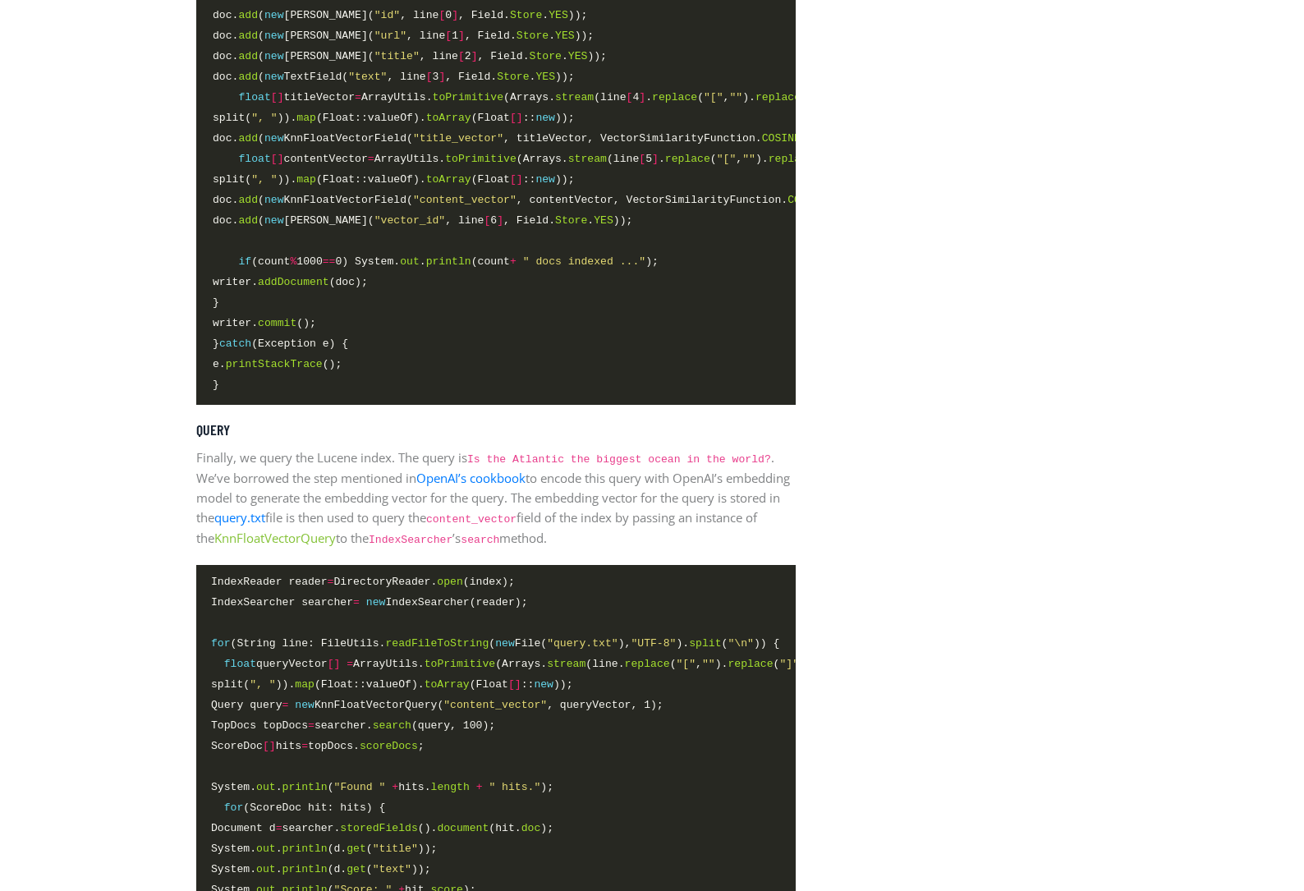
click at [326, 530] on link "KnnFloatVectorQuery" at bounding box center [275, 538] width 122 height 16
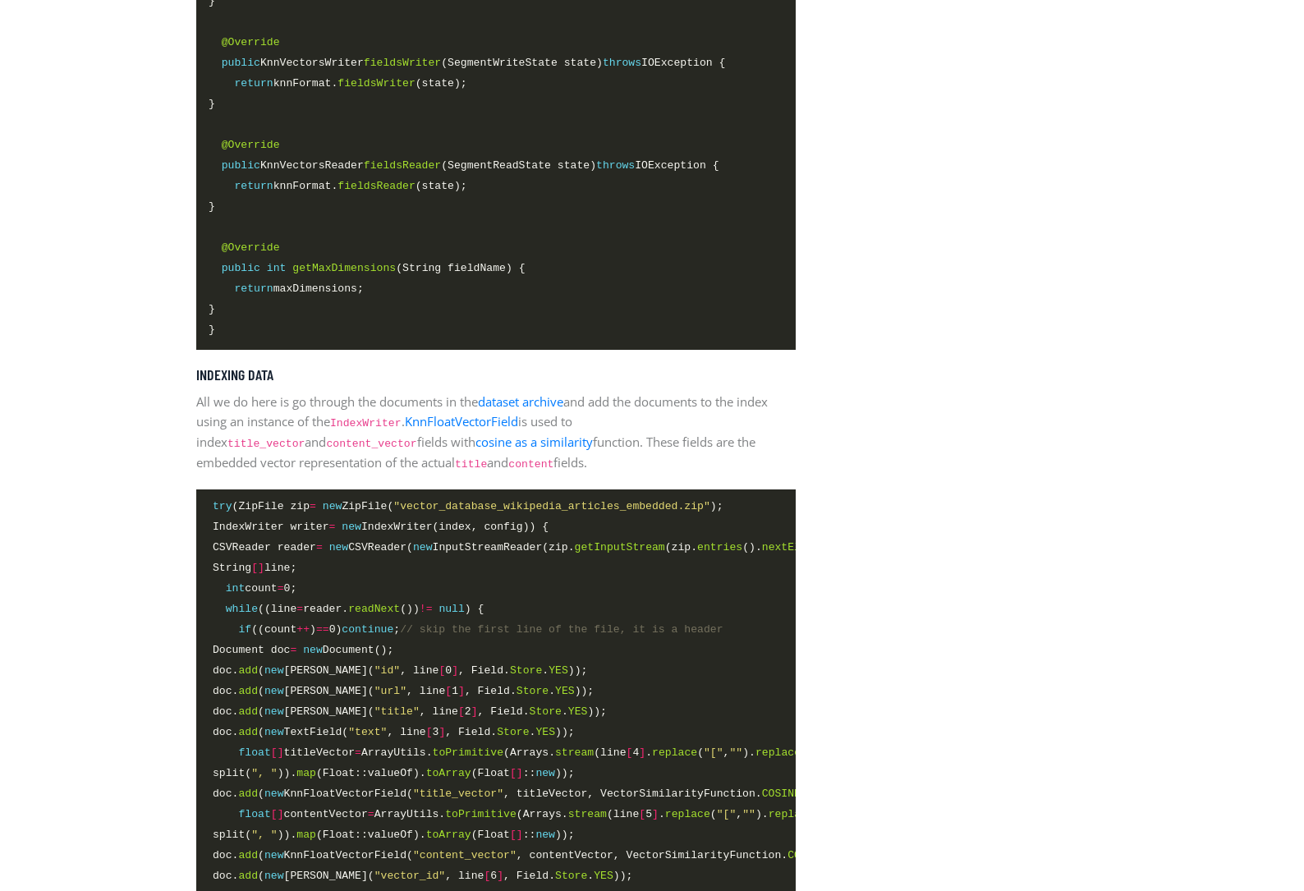
scroll to position [3236, 0]
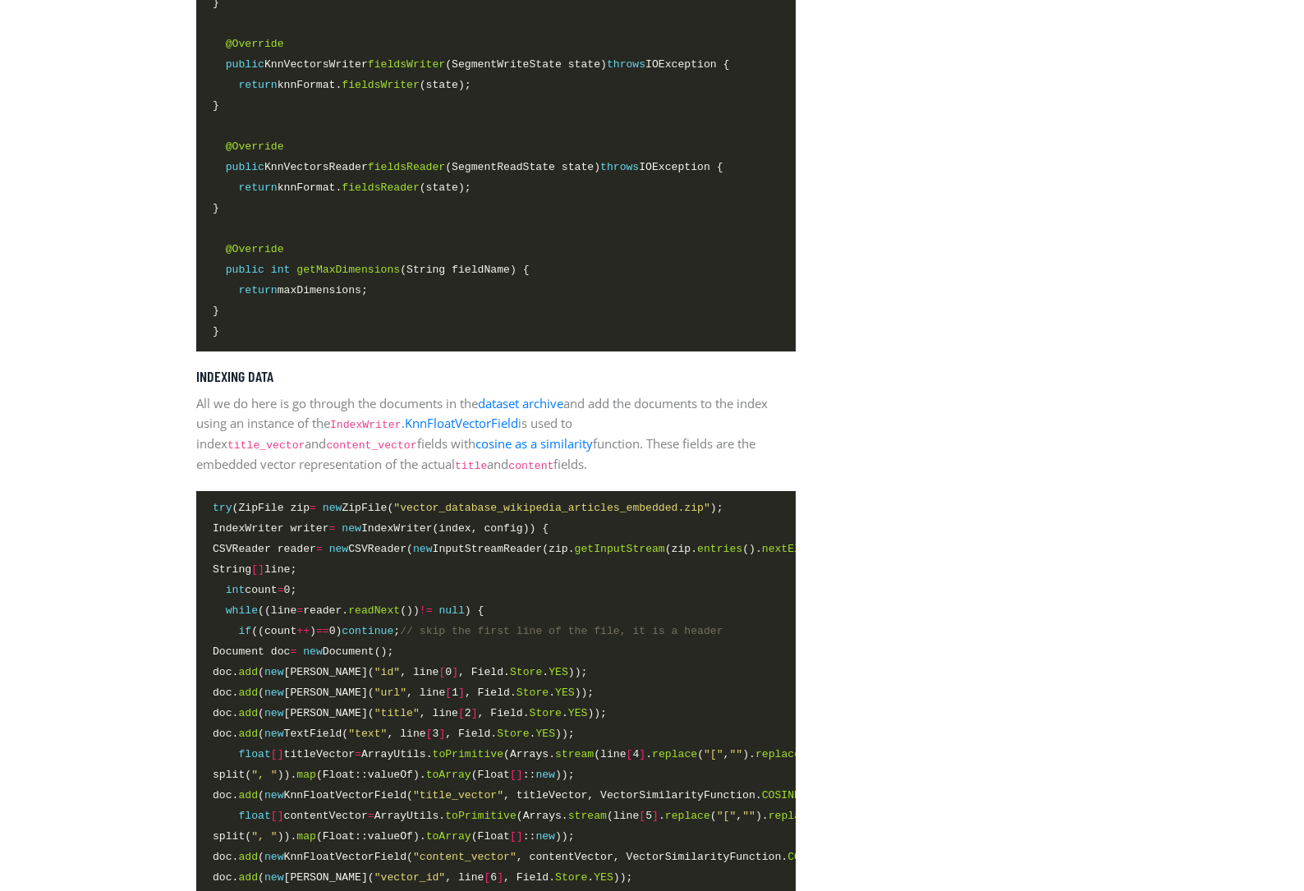
scroll to position [0, 2]
